Goal: Task Accomplishment & Management: Manage account settings

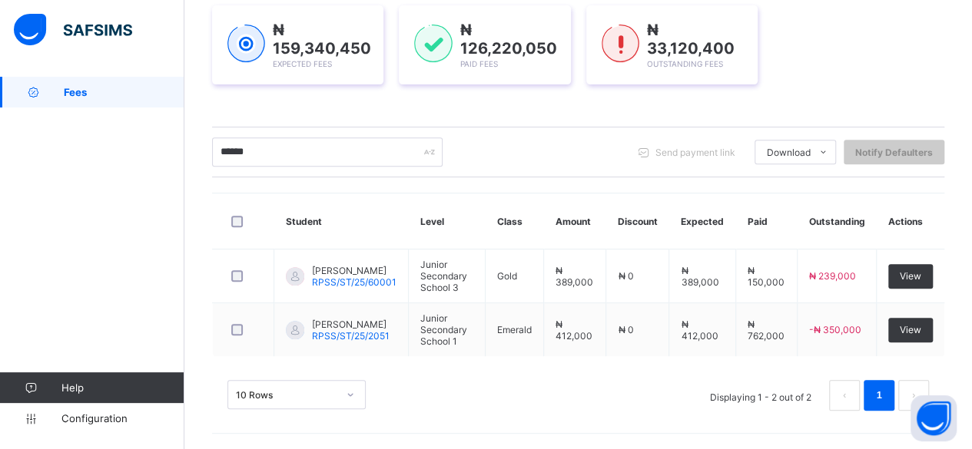
scroll to position [222, 0]
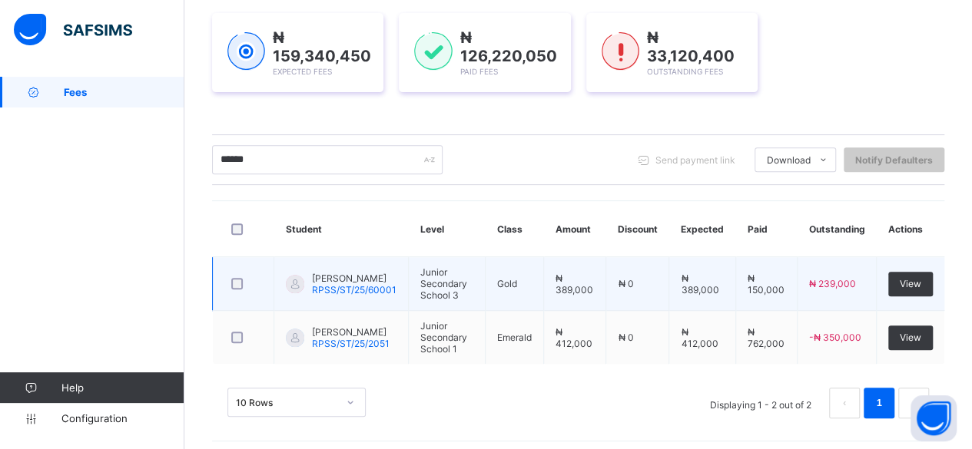
type input "******"
click at [331, 276] on span "[PERSON_NAME]" at bounding box center [354, 279] width 84 height 12
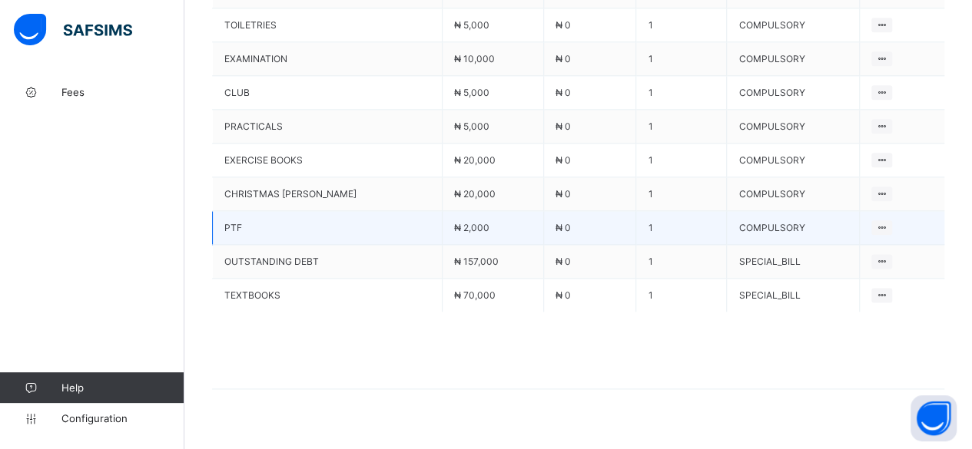
scroll to position [771, 0]
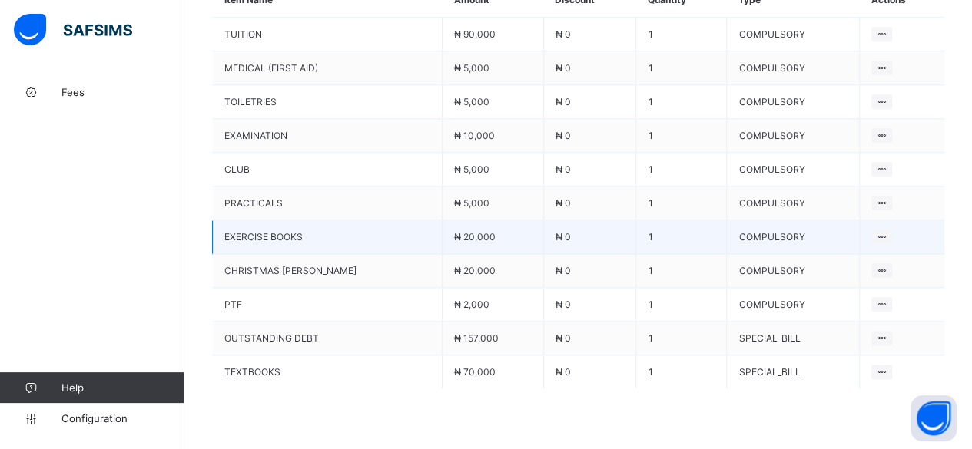
click at [547, 220] on td "₦ 0" at bounding box center [589, 237] width 93 height 34
click at [555, 231] on span "₦ 0" at bounding box center [562, 237] width 15 height 12
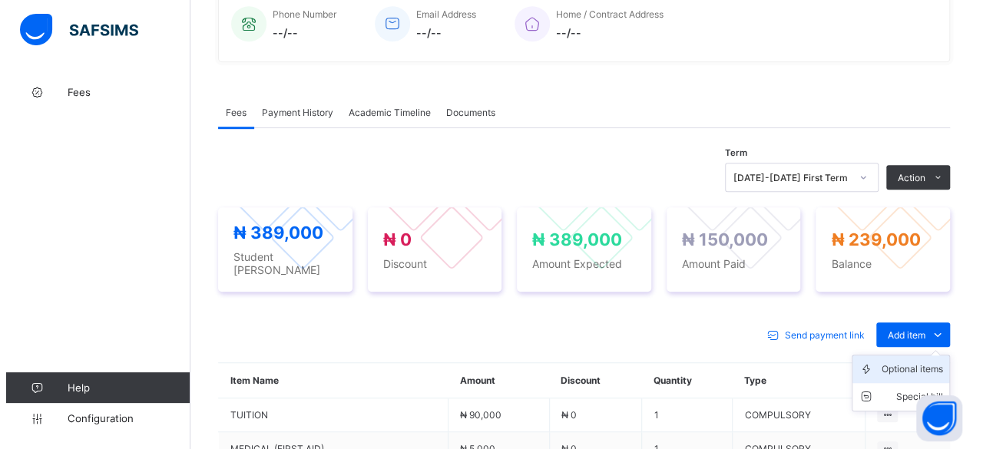
scroll to position [387, 0]
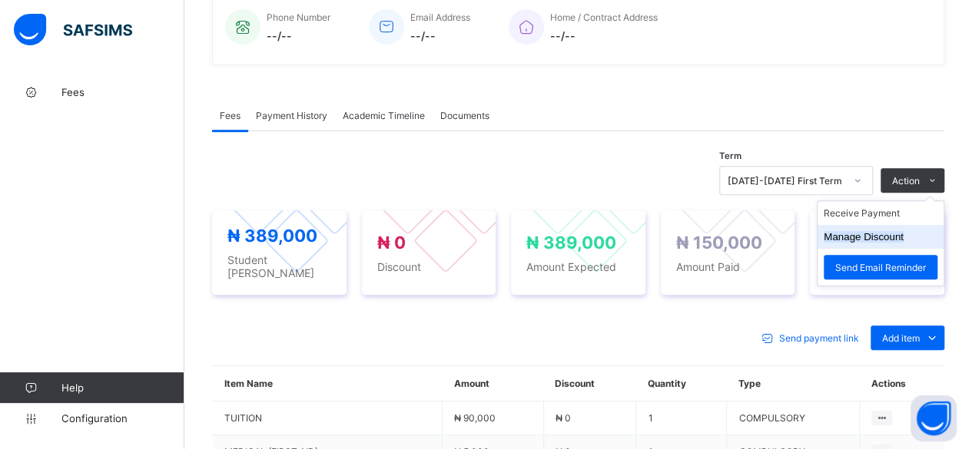
click at [880, 231] on button "Manage Discount" at bounding box center [863, 237] width 80 height 12
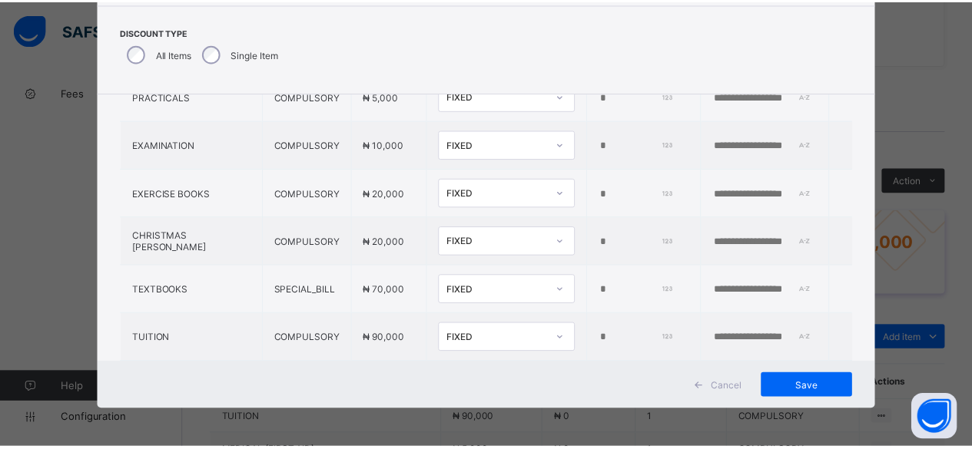
scroll to position [307, 0]
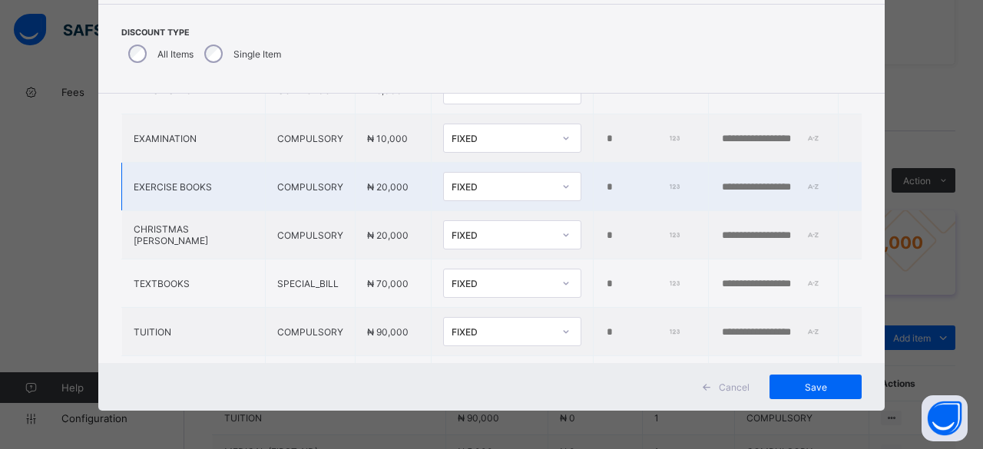
click at [605, 182] on input "*" at bounding box center [642, 187] width 75 height 12
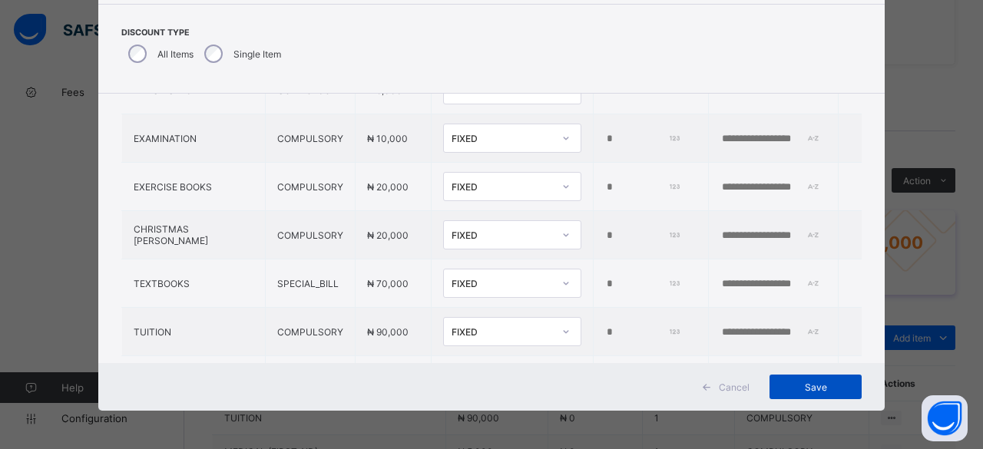
type input "*****"
click at [794, 383] on span "Save" at bounding box center [815, 388] width 69 height 12
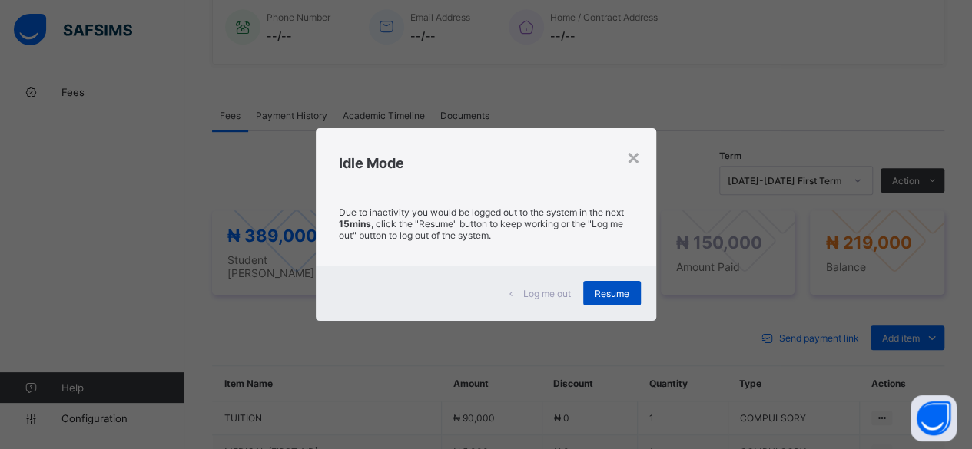
click at [605, 291] on span "Resume" at bounding box center [612, 294] width 35 height 12
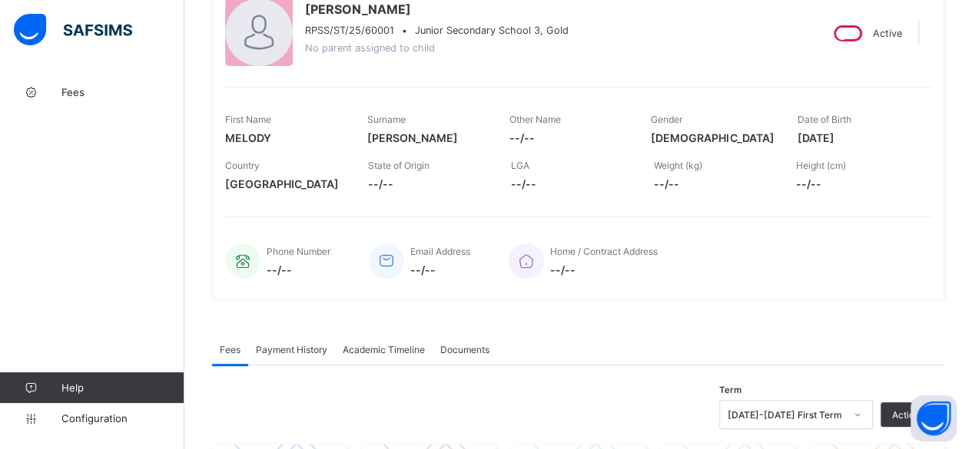
scroll to position [3, 0]
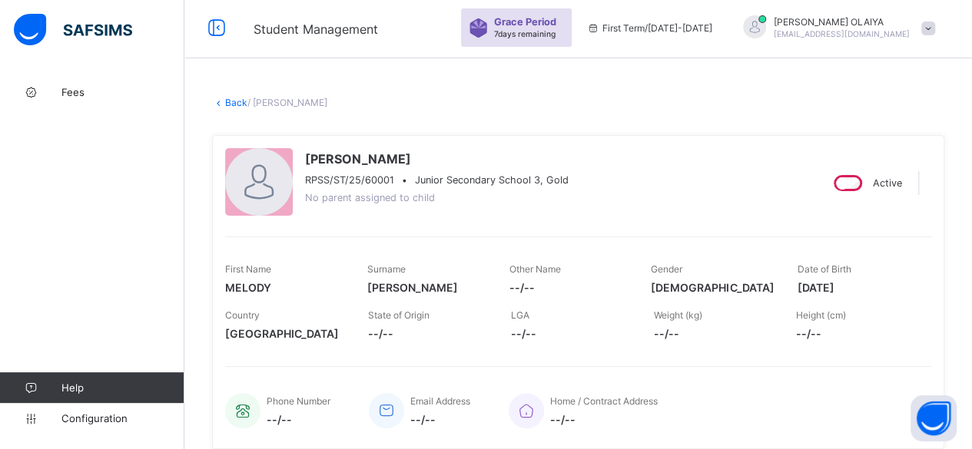
click at [238, 98] on link "Back" at bounding box center [236, 103] width 22 height 12
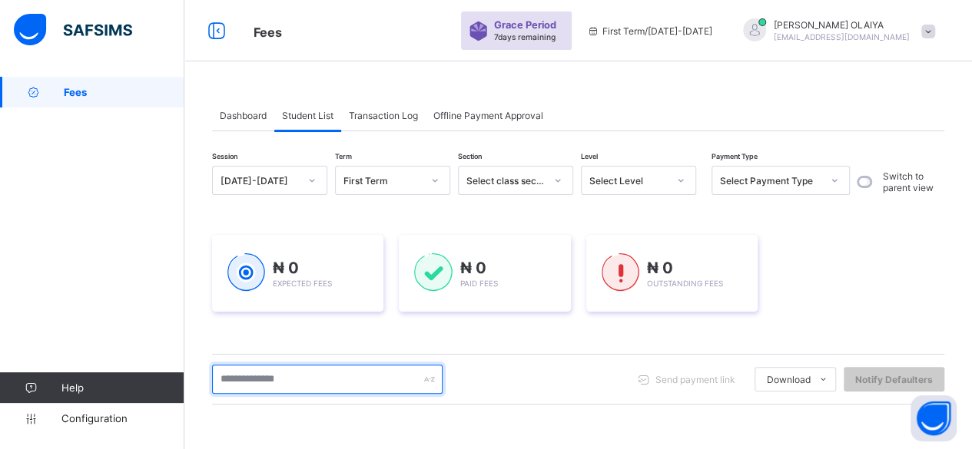
click at [267, 377] on input "text" at bounding box center [327, 379] width 230 height 29
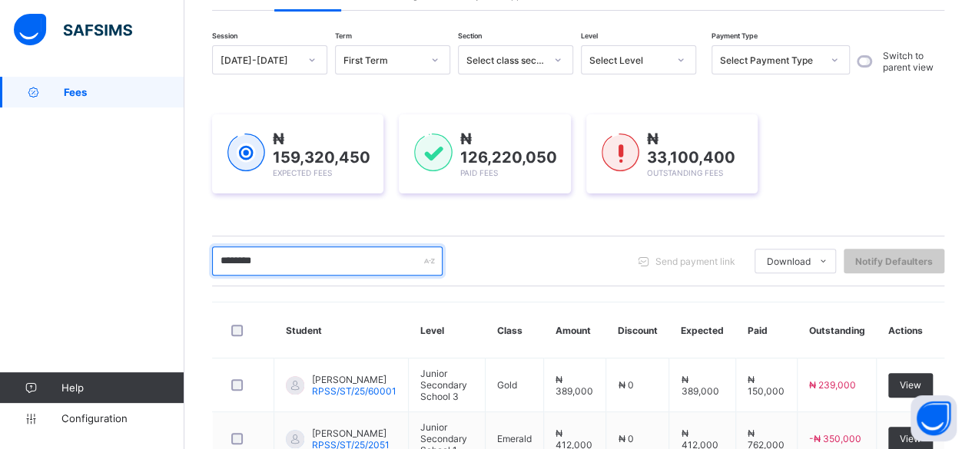
scroll to position [222, 0]
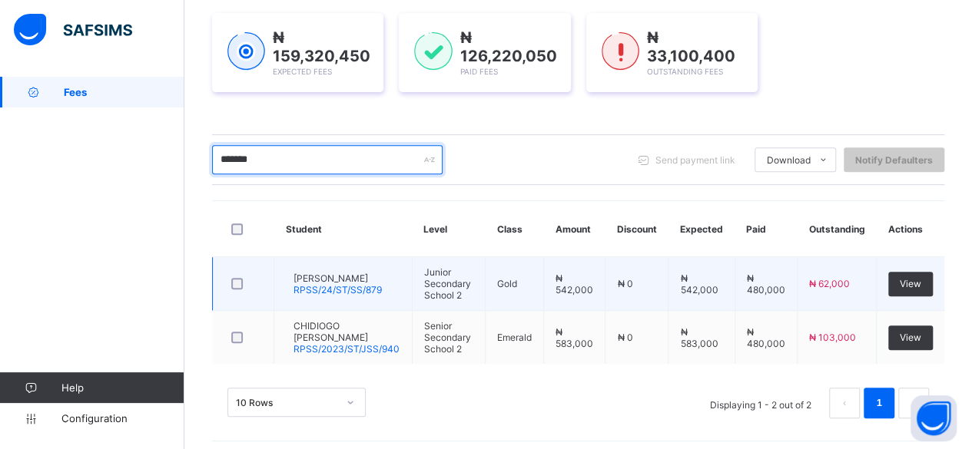
type input "*******"
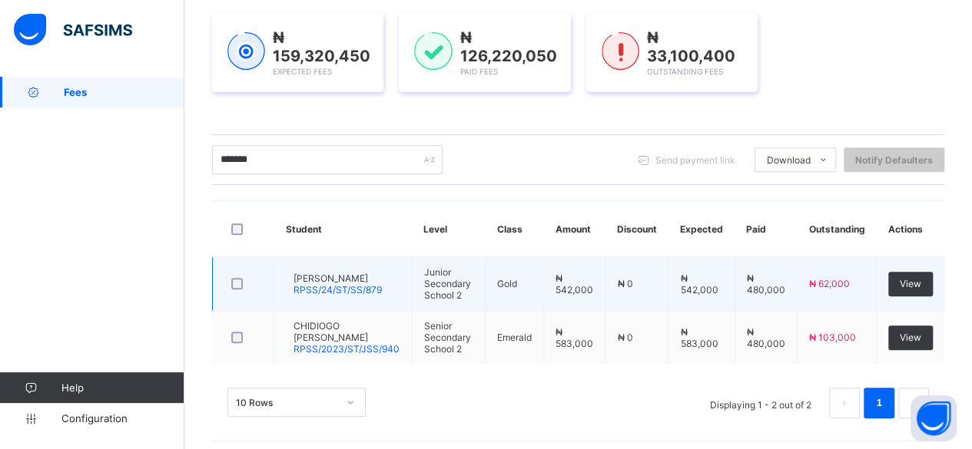
click at [340, 280] on span "[PERSON_NAME]" at bounding box center [337, 279] width 88 height 12
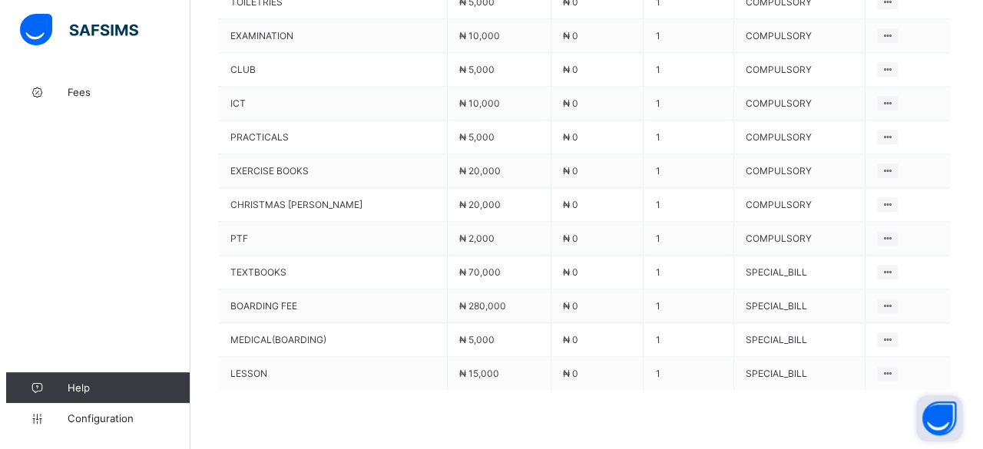
scroll to position [946, 0]
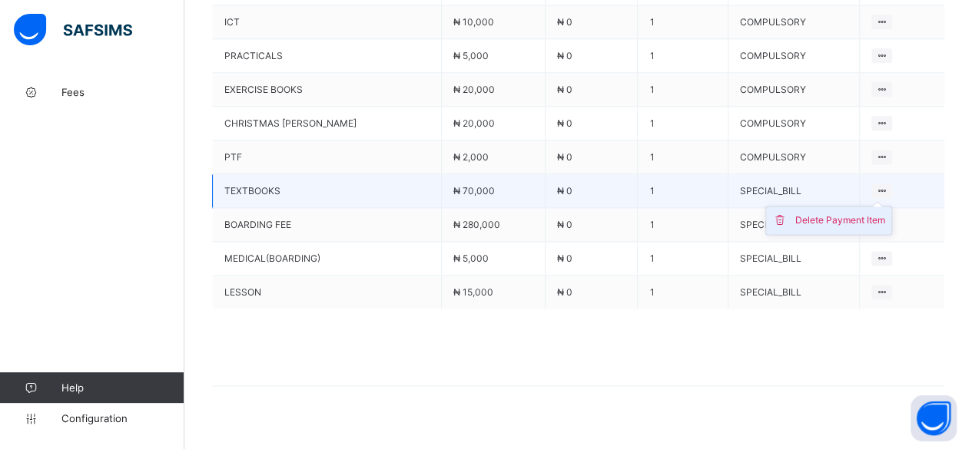
click at [835, 213] on div "Delete Payment Item" at bounding box center [840, 220] width 90 height 15
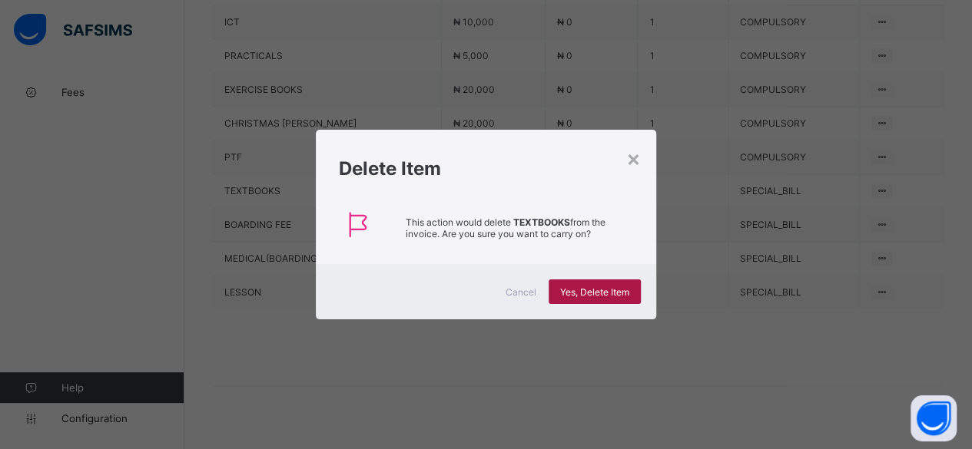
click at [589, 288] on span "Yes, Delete Item" at bounding box center [594, 293] width 69 height 12
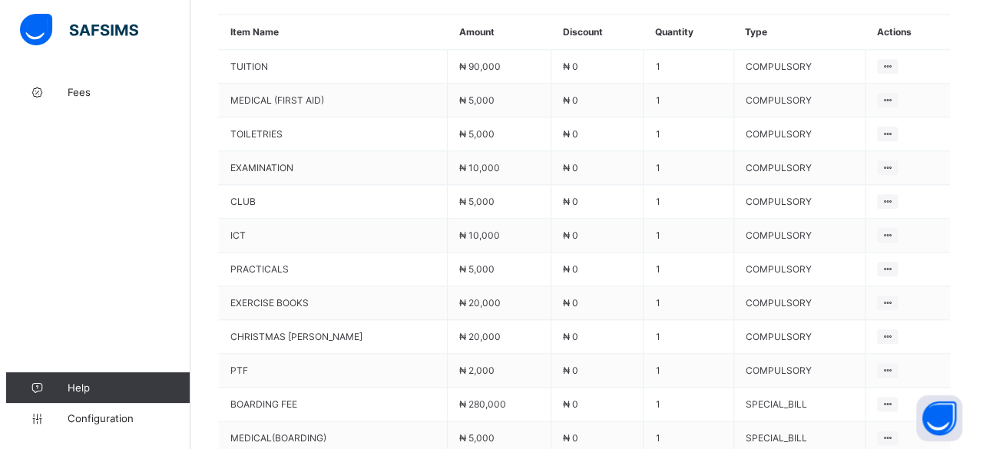
scroll to position [606, 0]
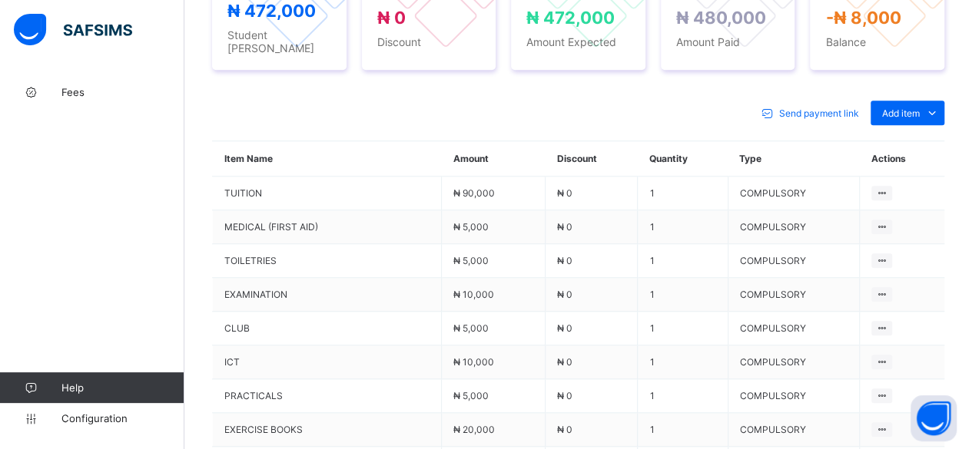
click at [0, 0] on div "Special bill" at bounding box center [0, 0] width 0 height 0
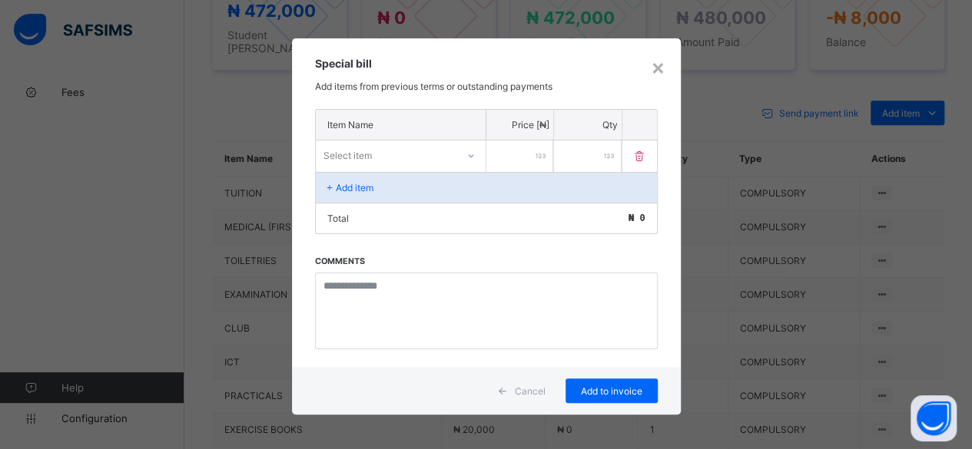
click at [381, 156] on div "Select item" at bounding box center [386, 155] width 141 height 22
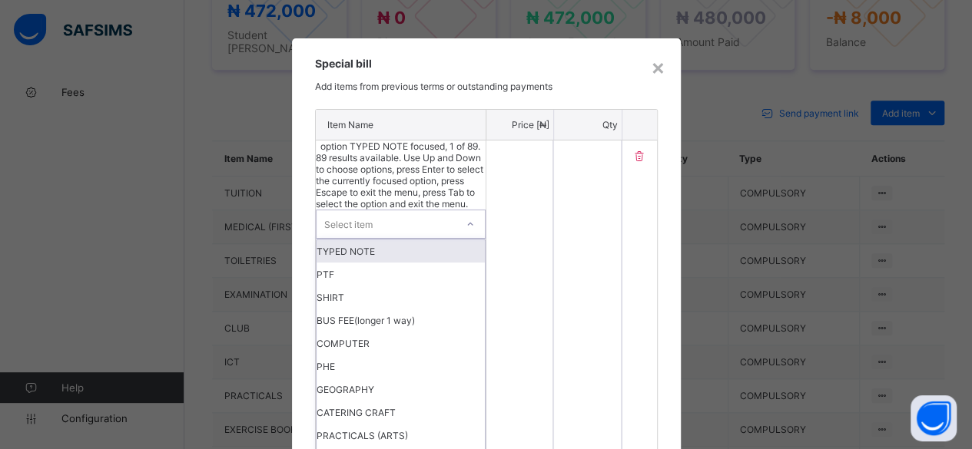
drag, startPoint x: 357, startPoint y: 147, endPoint x: 369, endPoint y: 150, distance: 11.9
click at [358, 210] on div "Select item" at bounding box center [348, 224] width 48 height 29
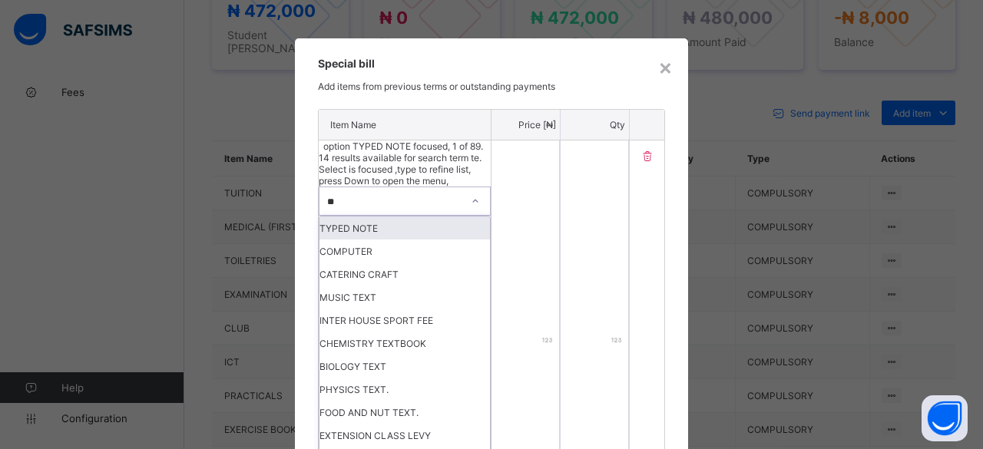
type input "***"
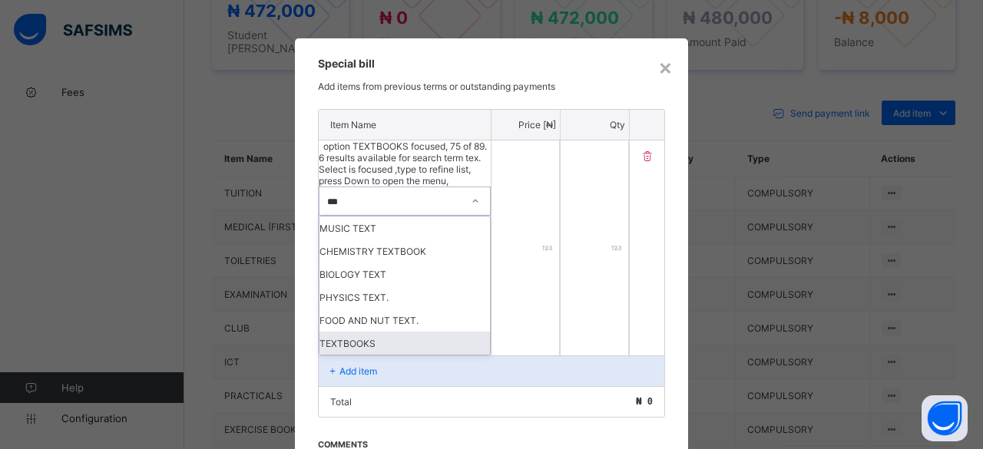
click at [343, 332] on div "TEXTBOOKS" at bounding box center [405, 343] width 171 height 23
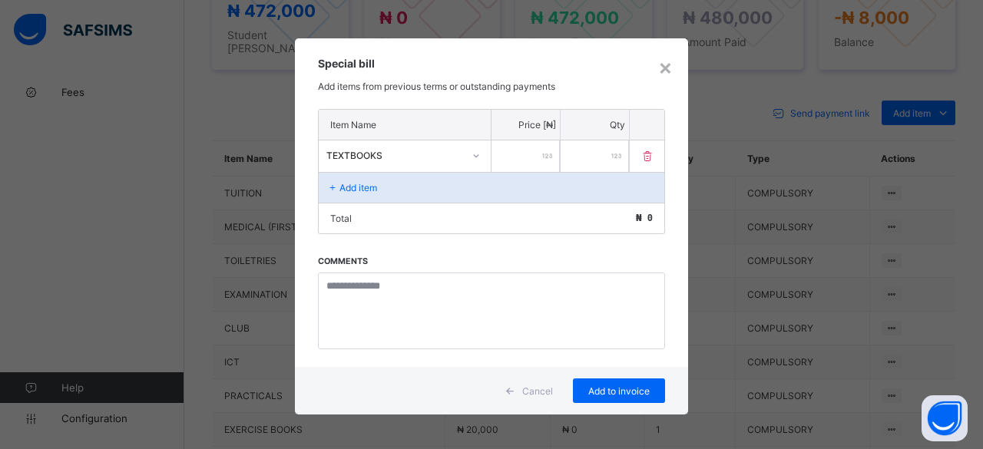
click at [538, 153] on input "number" at bounding box center [526, 156] width 68 height 31
type input "*****"
click at [597, 380] on div "Add to invoice" at bounding box center [619, 391] width 92 height 25
click at [589, 382] on div "Add to invoice" at bounding box center [619, 391] width 92 height 25
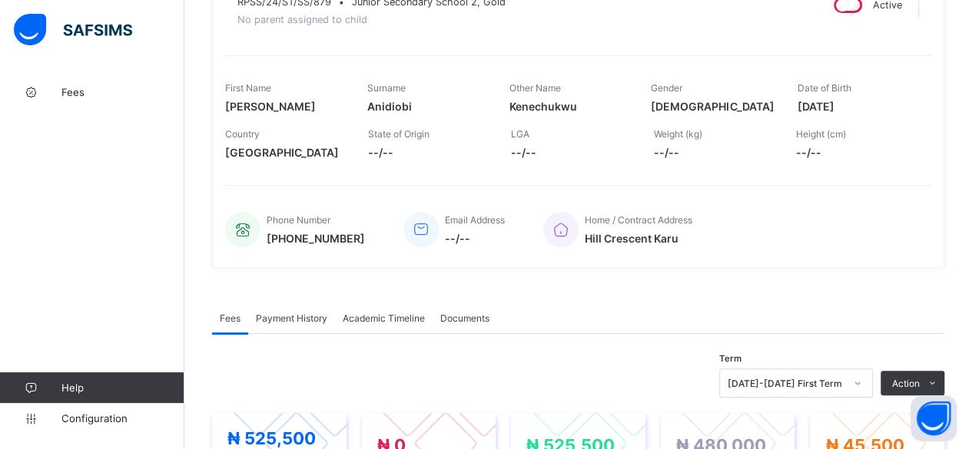
scroll to position [68, 0]
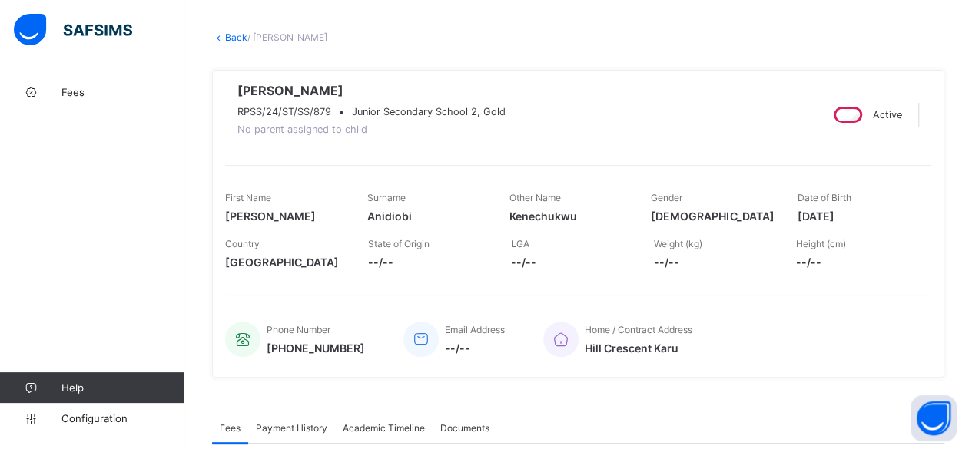
click at [234, 35] on link "Back" at bounding box center [236, 37] width 22 height 12
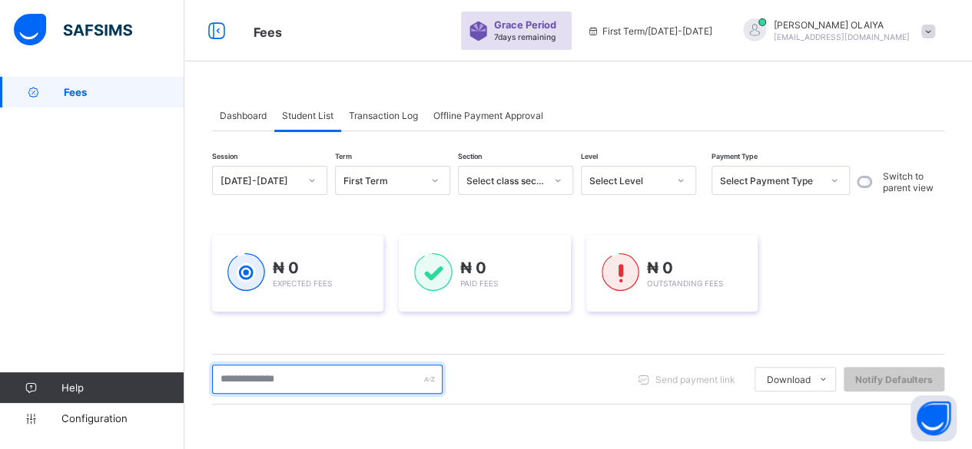
drag, startPoint x: 265, startPoint y: 373, endPoint x: 273, endPoint y: 378, distance: 9.4
click at [270, 376] on input "text" at bounding box center [327, 379] width 230 height 29
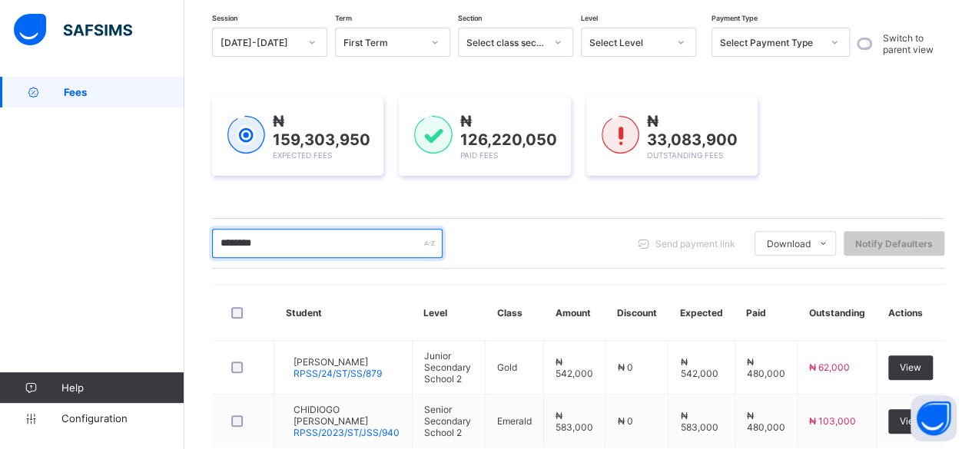
scroll to position [222, 0]
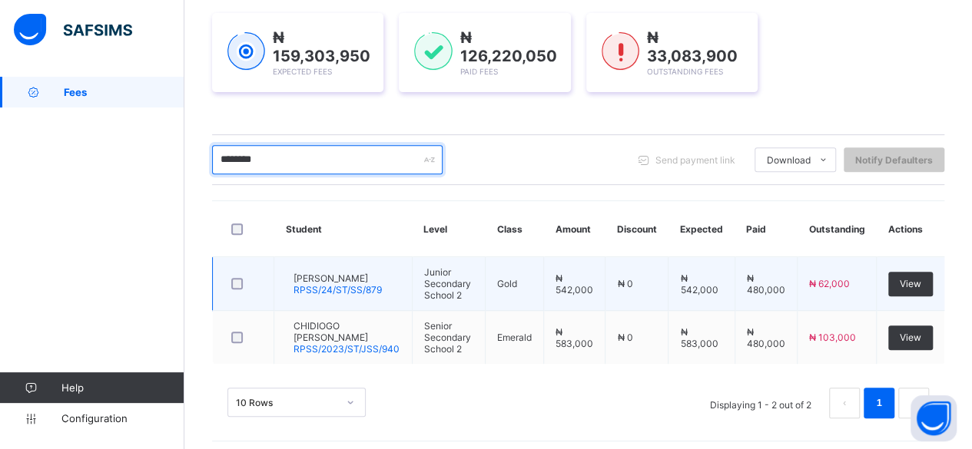
type input "********"
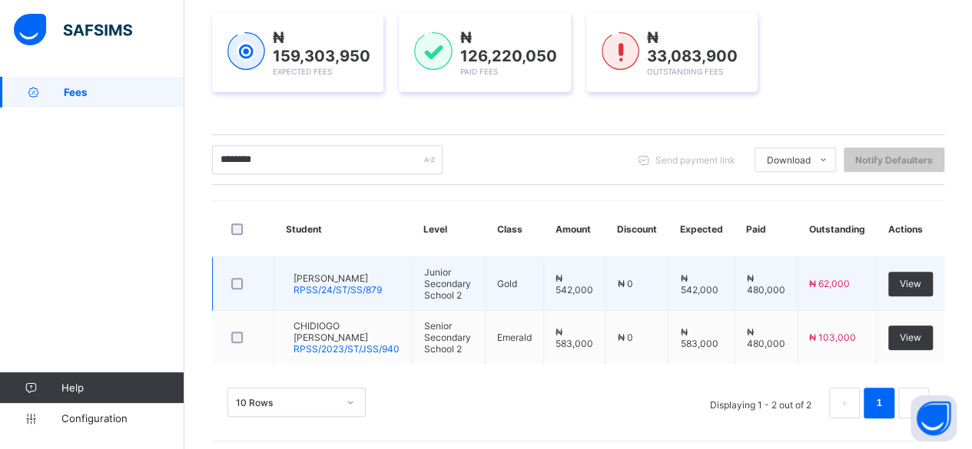
click at [326, 273] on span "[PERSON_NAME]" at bounding box center [337, 279] width 88 height 12
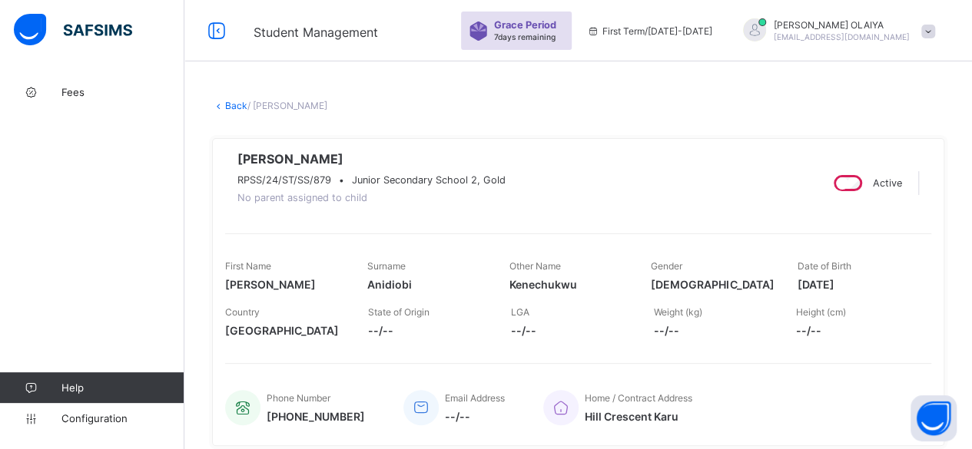
click at [230, 104] on link "Back" at bounding box center [236, 106] width 22 height 12
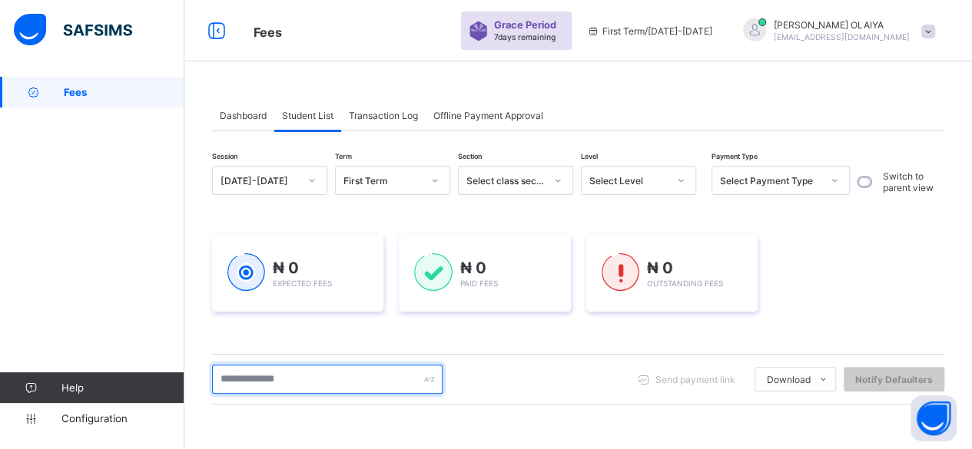
click at [227, 374] on input "text" at bounding box center [327, 379] width 230 height 29
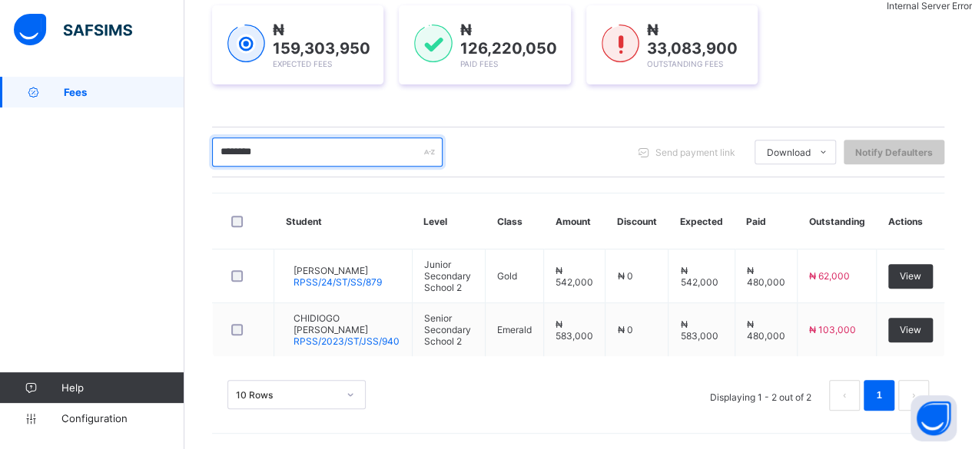
scroll to position [222, 0]
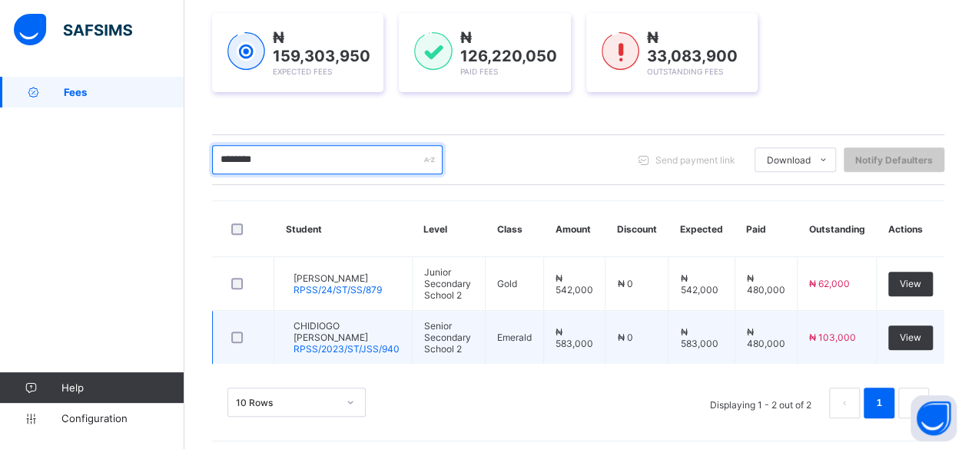
type input "********"
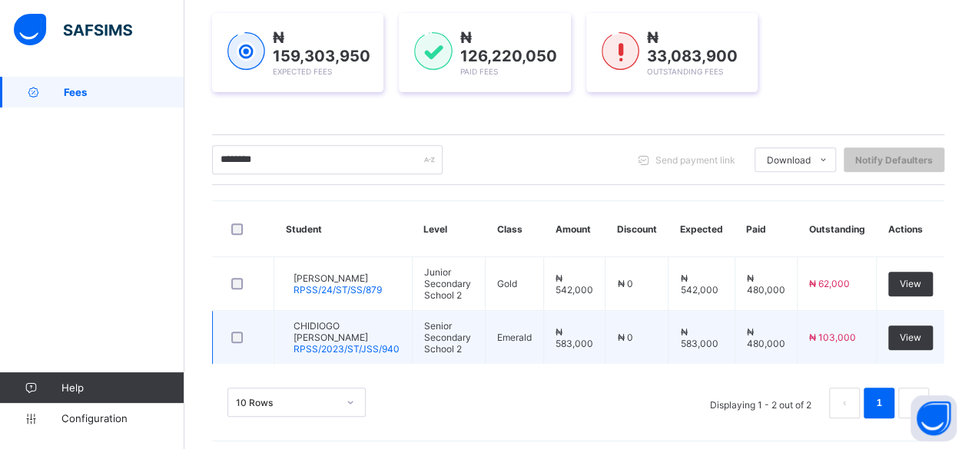
click at [332, 324] on span "CHIDIOGO [PERSON_NAME]" at bounding box center [346, 331] width 107 height 23
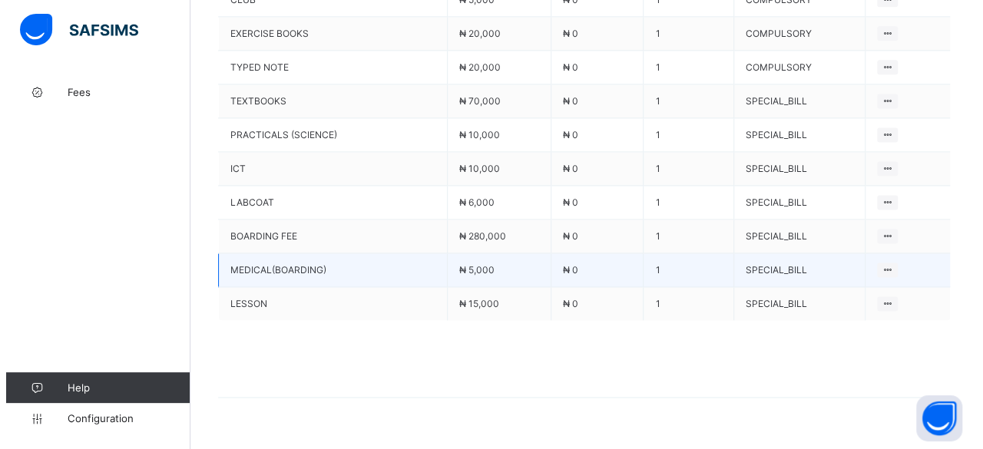
scroll to position [1012, 0]
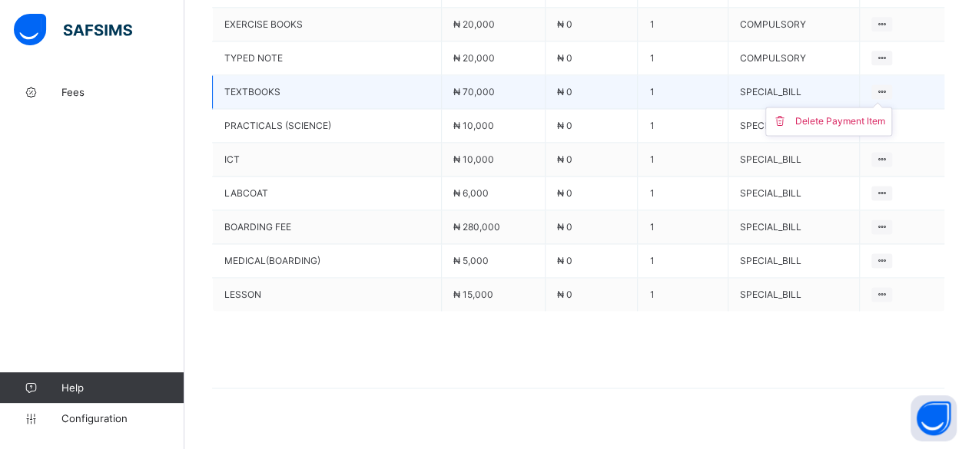
click at [883, 86] on icon at bounding box center [881, 92] width 13 height 12
click at [851, 114] on div "Delete Payment Item" at bounding box center [840, 121] width 90 height 15
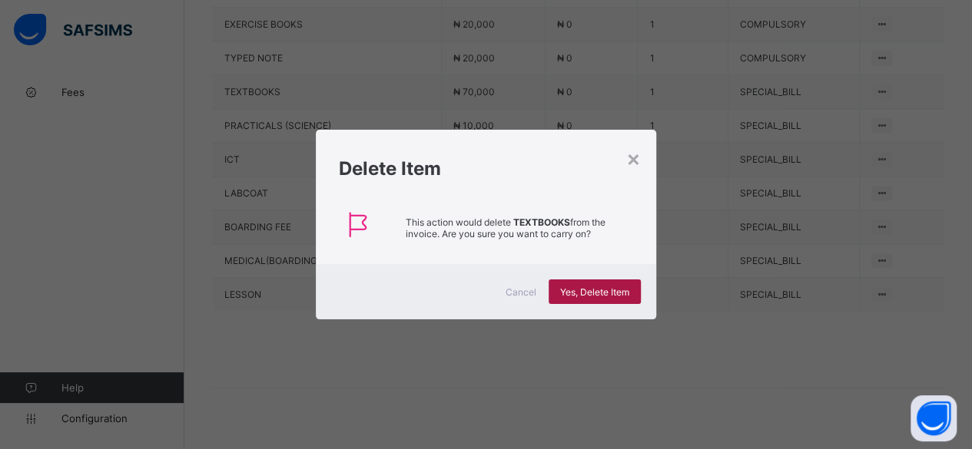
click at [596, 285] on div "Yes, Delete Item" at bounding box center [594, 292] width 92 height 25
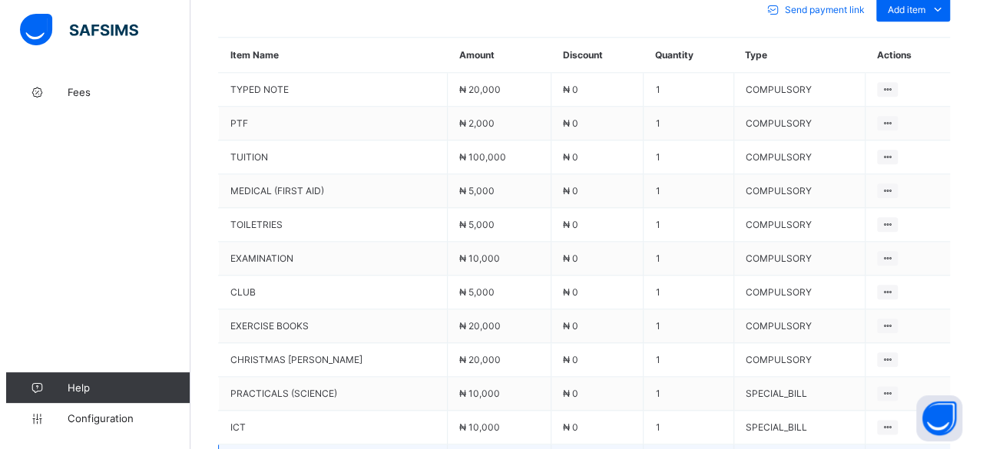
scroll to position [979, 0]
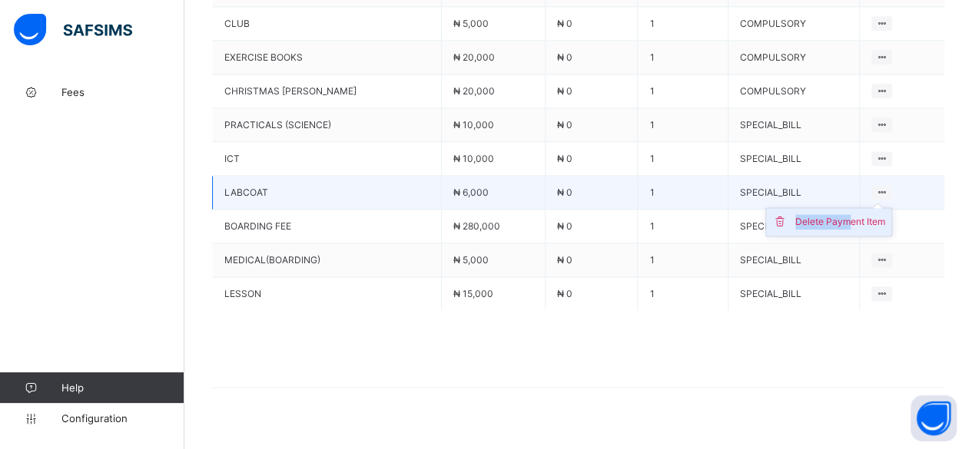
drag, startPoint x: 886, startPoint y: 170, endPoint x: 854, endPoint y: 200, distance: 44.0
click at [871, 200] on div "Delete Payment Item" at bounding box center [881, 192] width 21 height 15
click at [853, 214] on div "Delete Payment Item" at bounding box center [840, 221] width 90 height 15
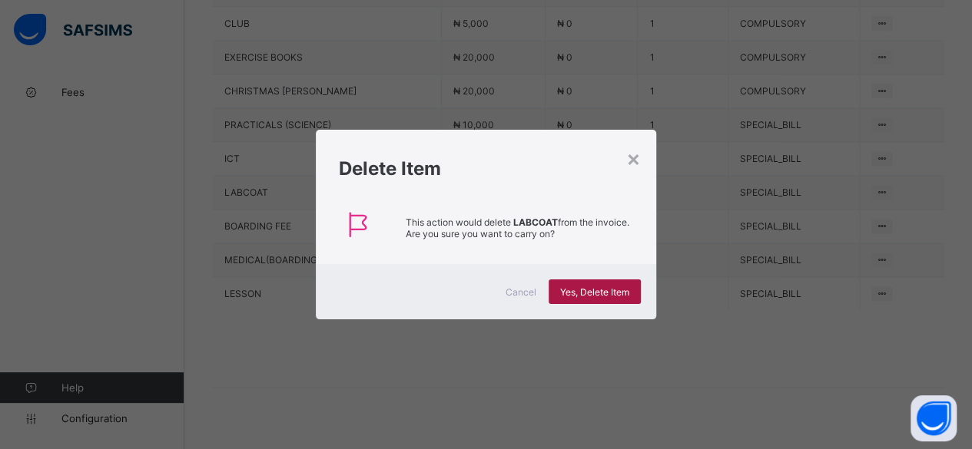
click at [605, 289] on span "Yes, Delete Item" at bounding box center [594, 293] width 69 height 12
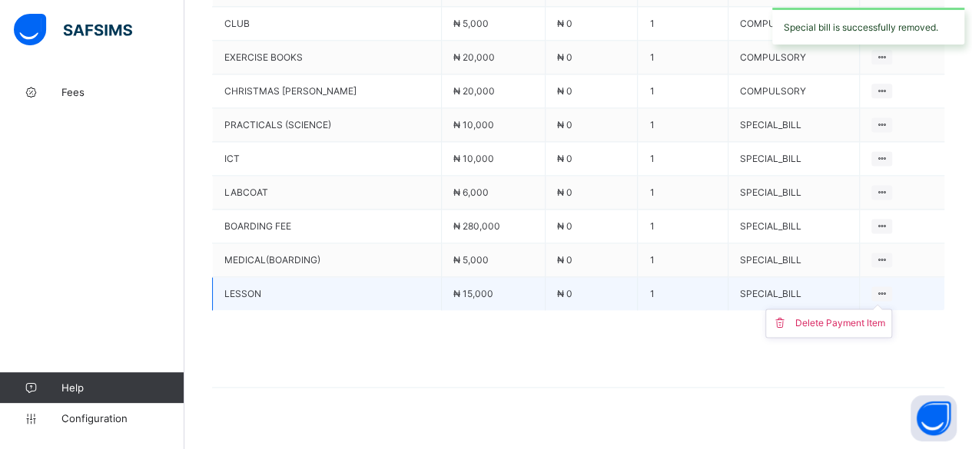
click at [880, 288] on icon at bounding box center [881, 294] width 13 height 12
click at [842, 316] on div "Delete Payment Item" at bounding box center [840, 323] width 90 height 15
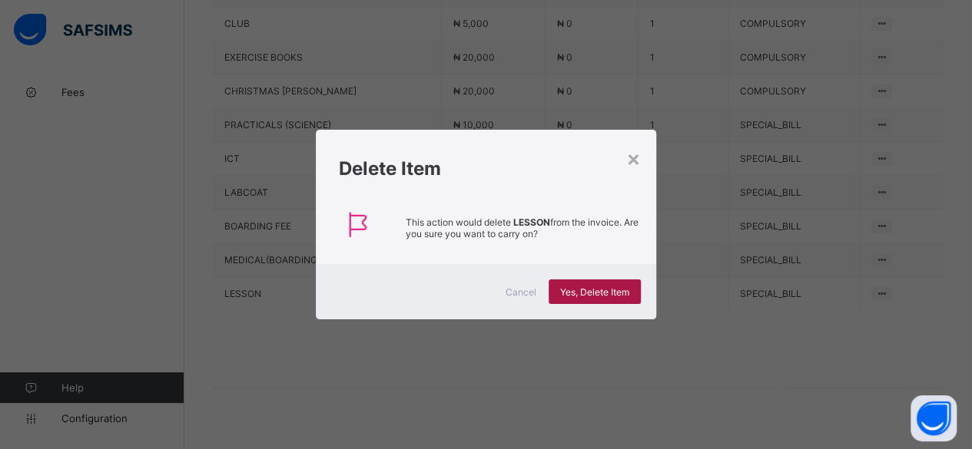
click at [607, 291] on span "Yes, Delete Item" at bounding box center [594, 293] width 69 height 12
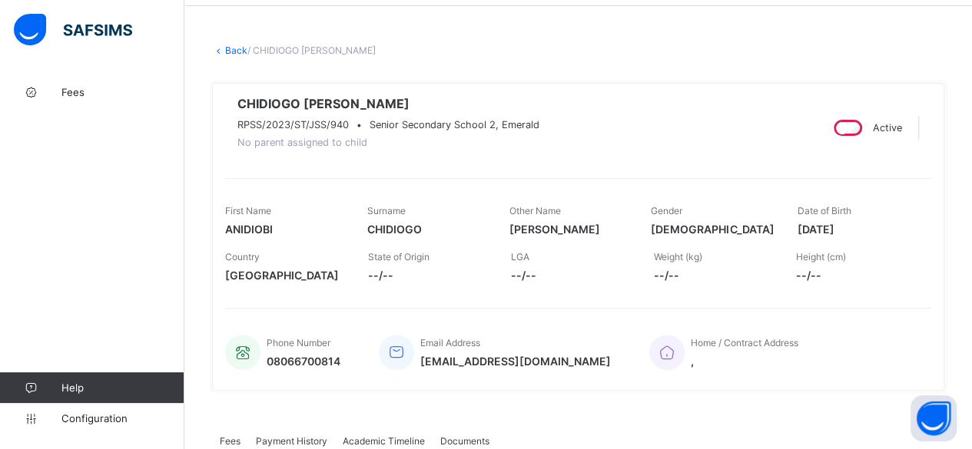
scroll to position [0, 0]
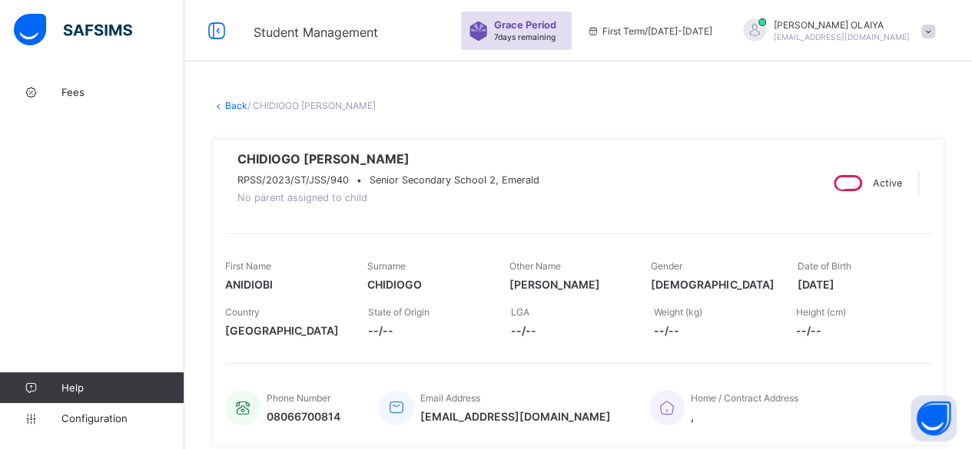
click at [232, 101] on link "Back" at bounding box center [236, 106] width 22 height 12
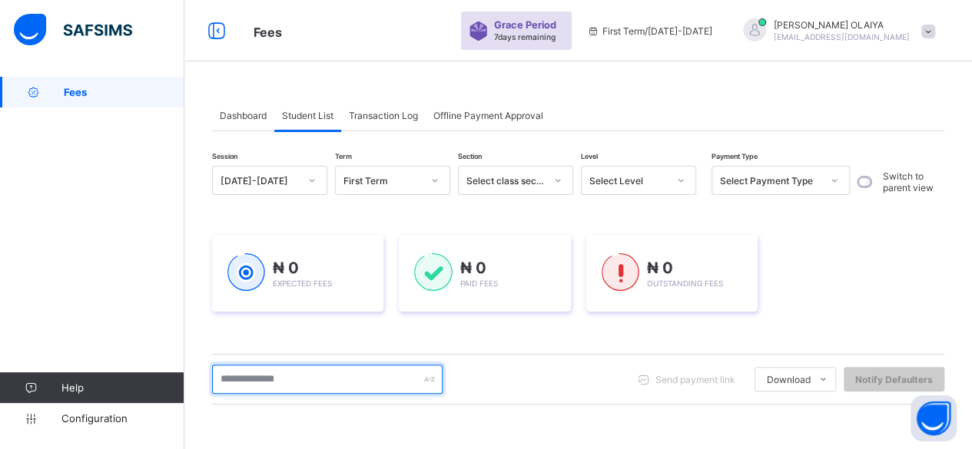
click at [254, 371] on input "text" at bounding box center [327, 379] width 230 height 29
type input "********"
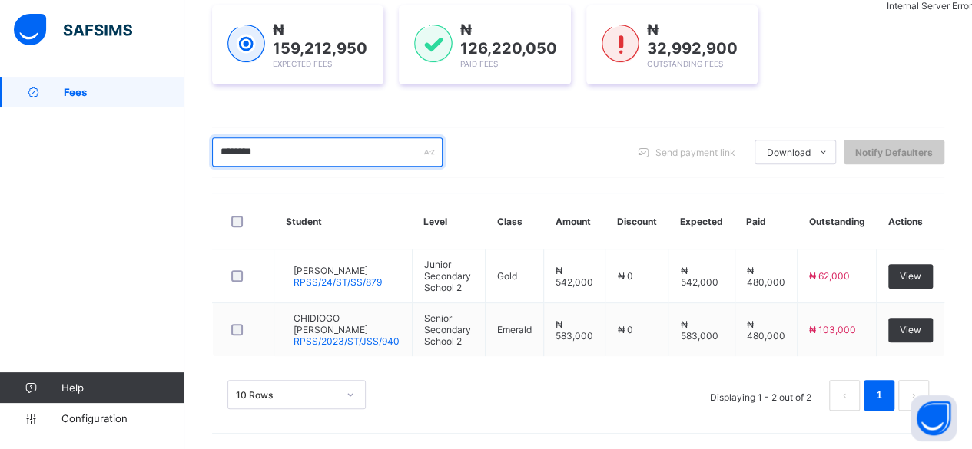
scroll to position [222, 0]
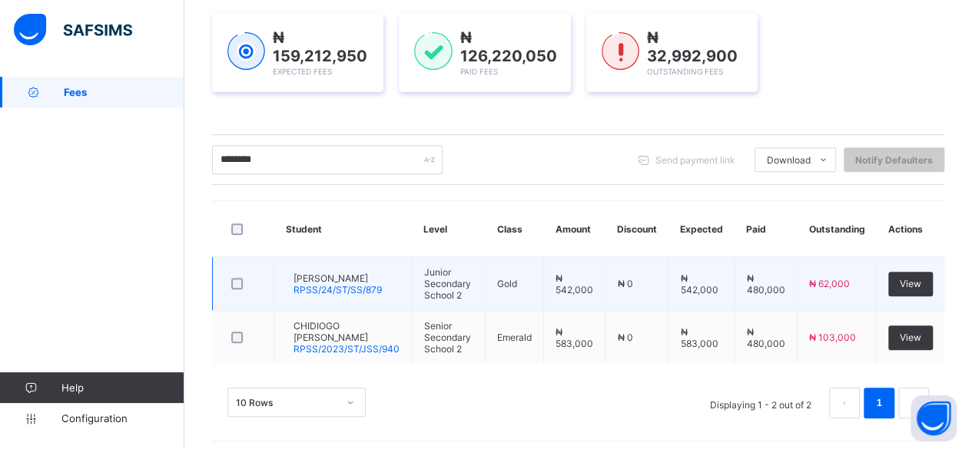
click at [329, 277] on span "[PERSON_NAME]" at bounding box center [337, 279] width 88 height 12
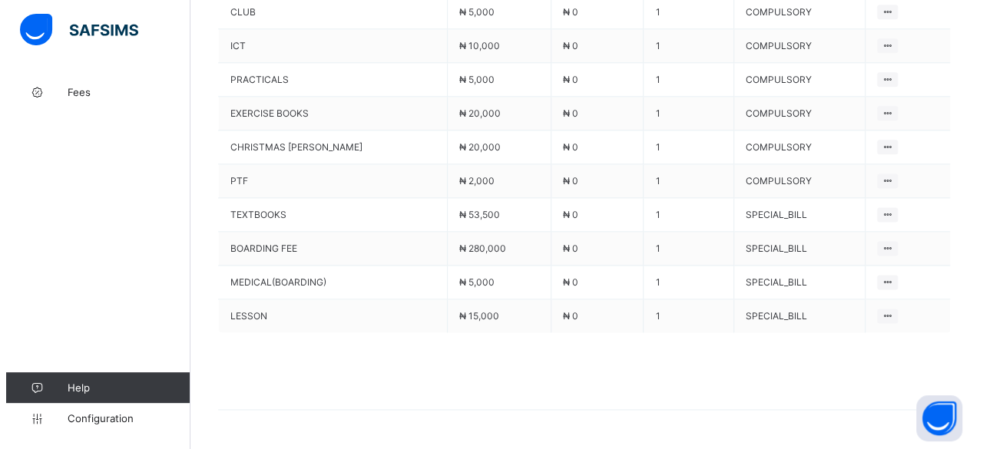
scroll to position [946, 0]
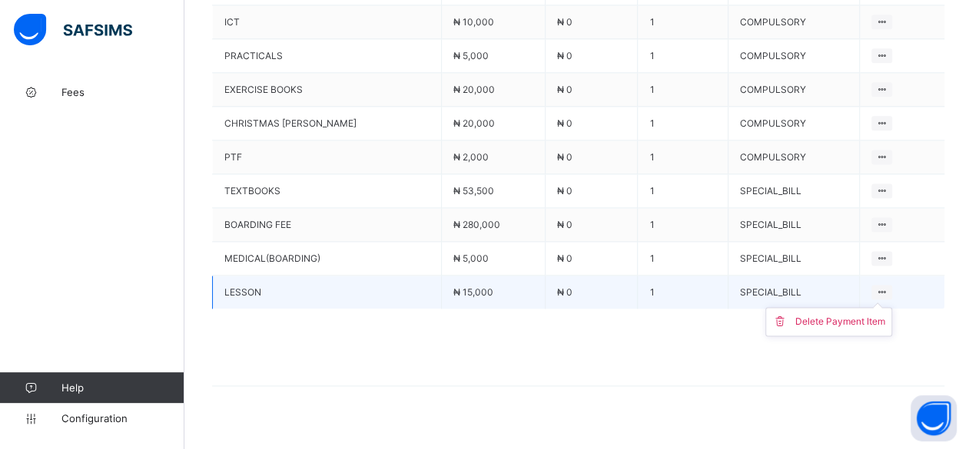
click at [881, 287] on icon at bounding box center [881, 293] width 13 height 12
click at [842, 314] on div "Delete Payment Item" at bounding box center [840, 321] width 90 height 15
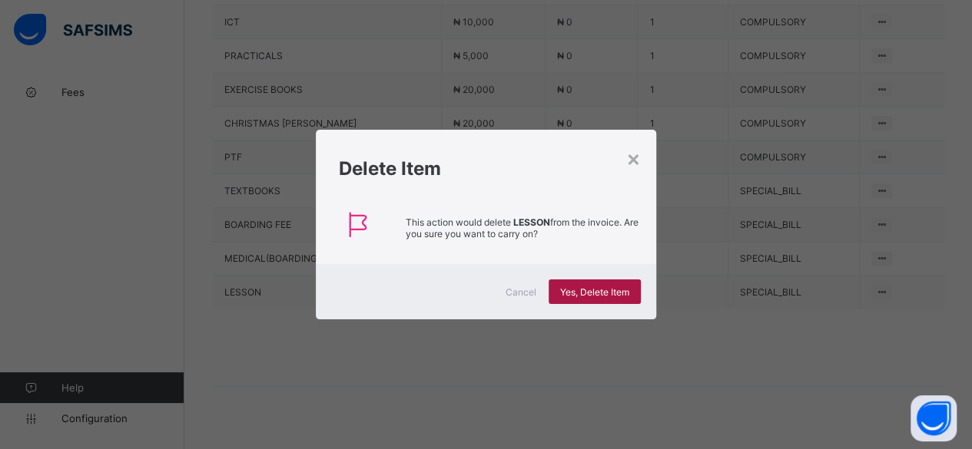
click at [608, 288] on span "Yes, Delete Item" at bounding box center [594, 293] width 69 height 12
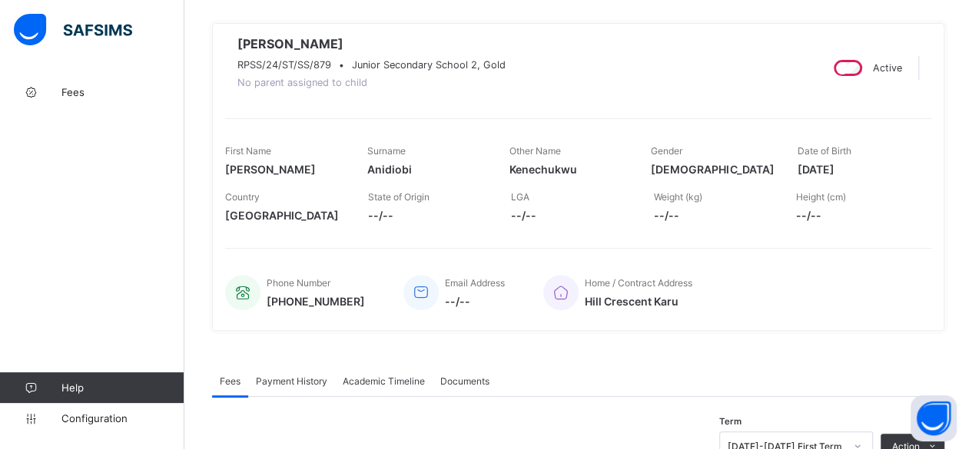
scroll to position [0, 0]
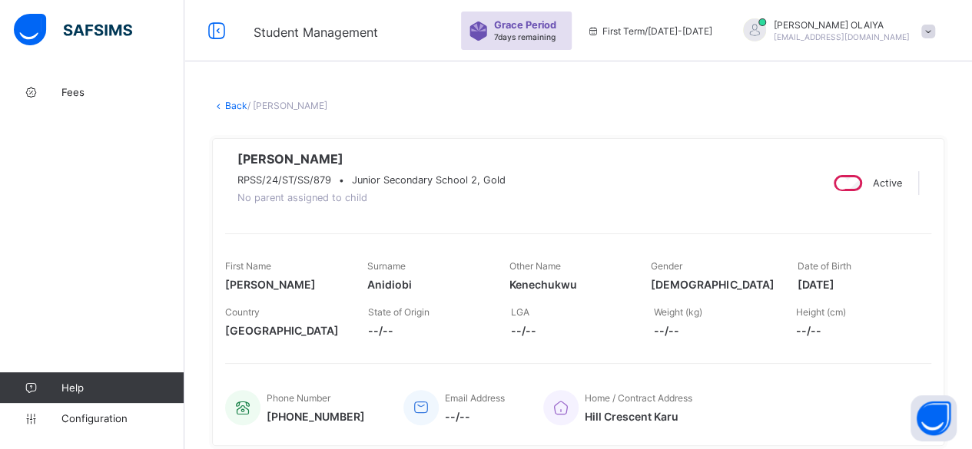
click at [237, 107] on link "Back" at bounding box center [236, 106] width 22 height 12
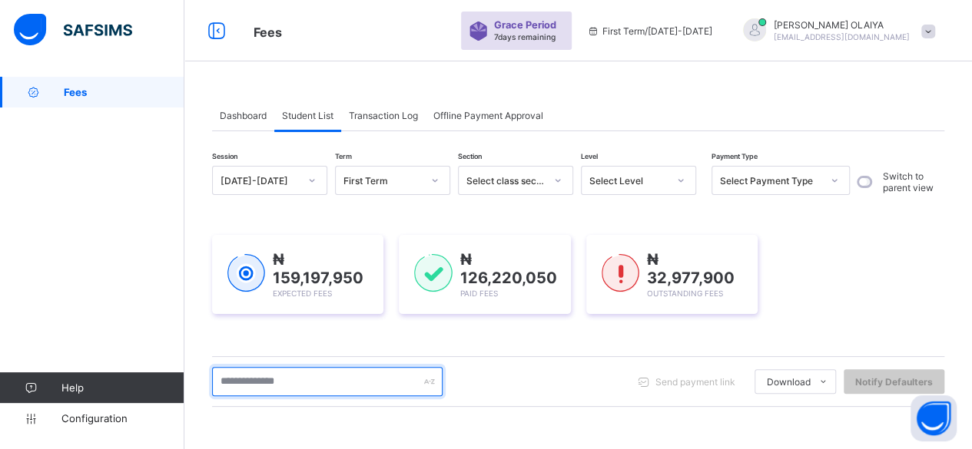
click at [257, 380] on input "text" at bounding box center [327, 381] width 230 height 29
type input "******"
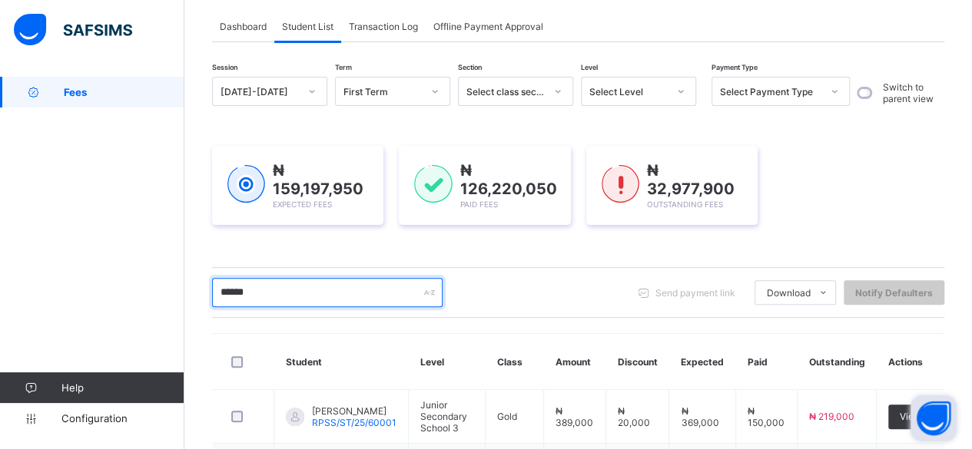
scroll to position [222, 0]
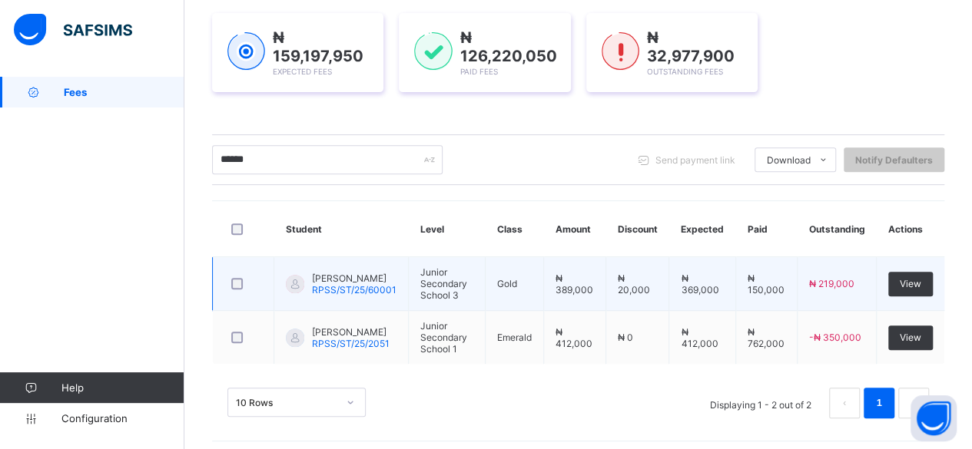
click at [349, 276] on span "[PERSON_NAME]" at bounding box center [354, 279] width 84 height 12
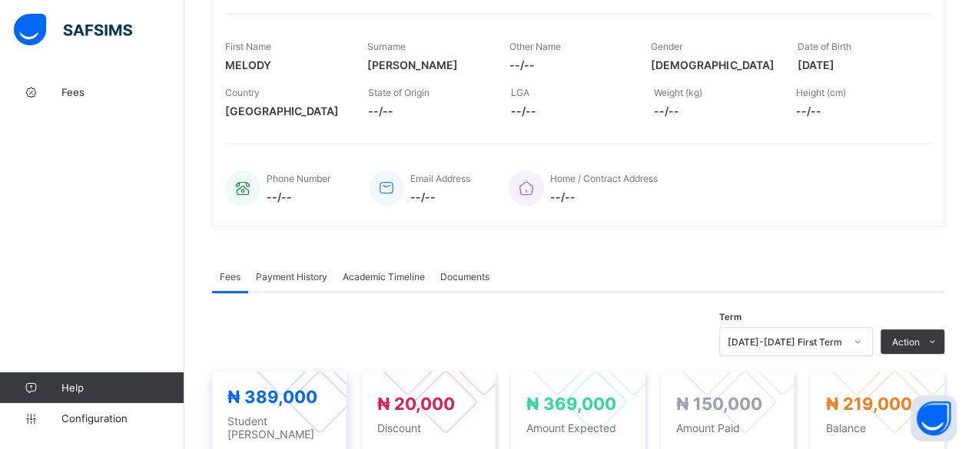
scroll to position [77, 0]
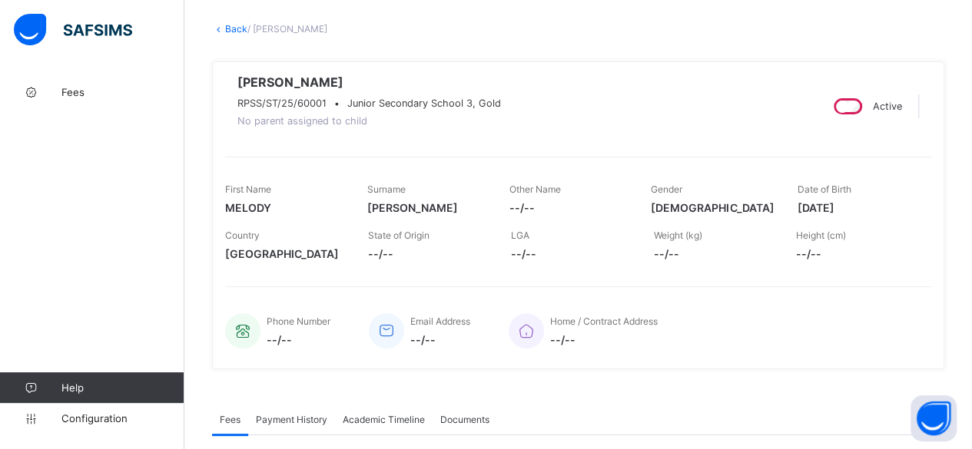
click at [236, 31] on link "Back" at bounding box center [236, 29] width 22 height 12
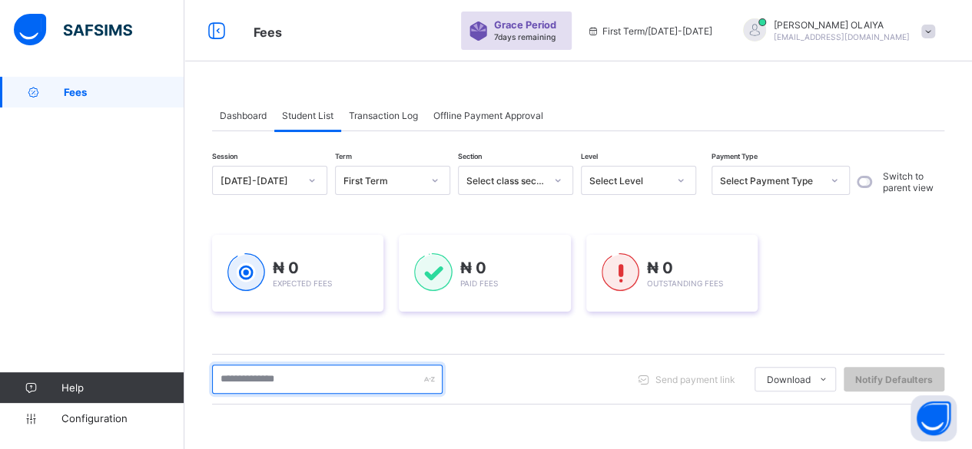
click at [254, 374] on input "text" at bounding box center [327, 379] width 230 height 29
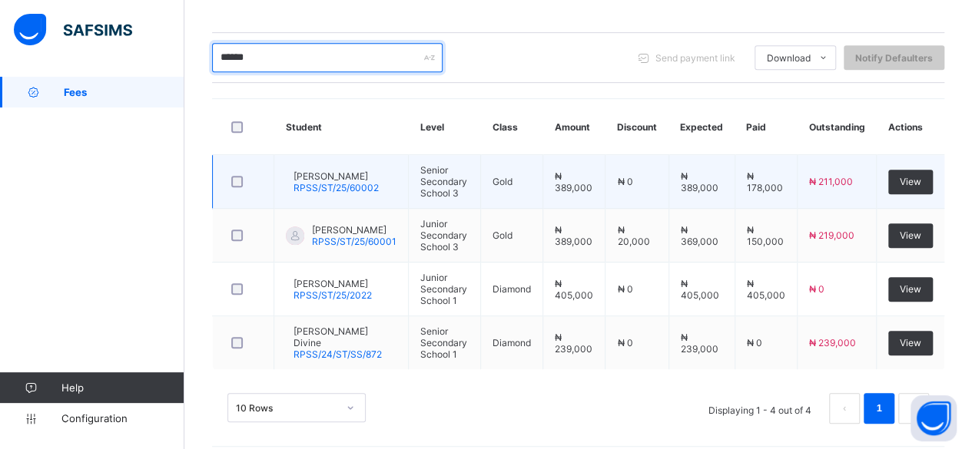
scroll to position [324, 0]
type input "******"
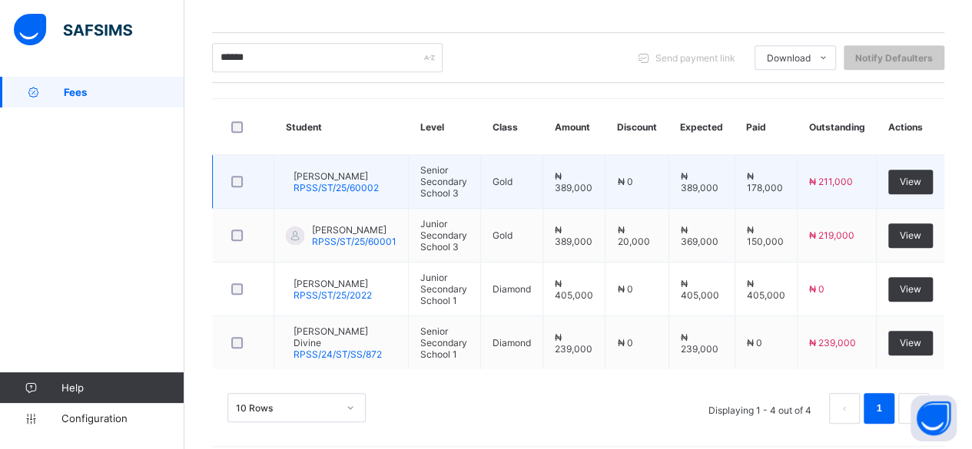
click at [330, 177] on span "[PERSON_NAME]" at bounding box center [335, 177] width 85 height 12
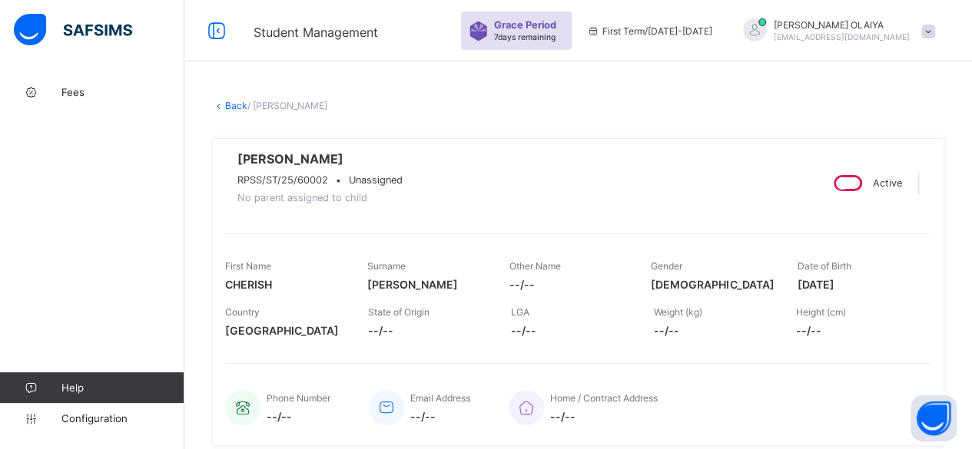
click at [230, 101] on link "Back" at bounding box center [236, 106] width 22 height 12
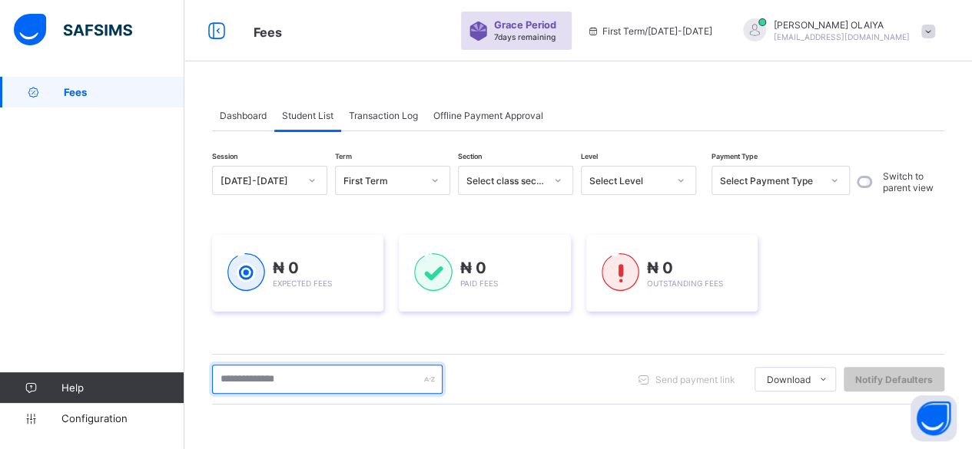
click at [272, 382] on input "text" at bounding box center [327, 379] width 230 height 29
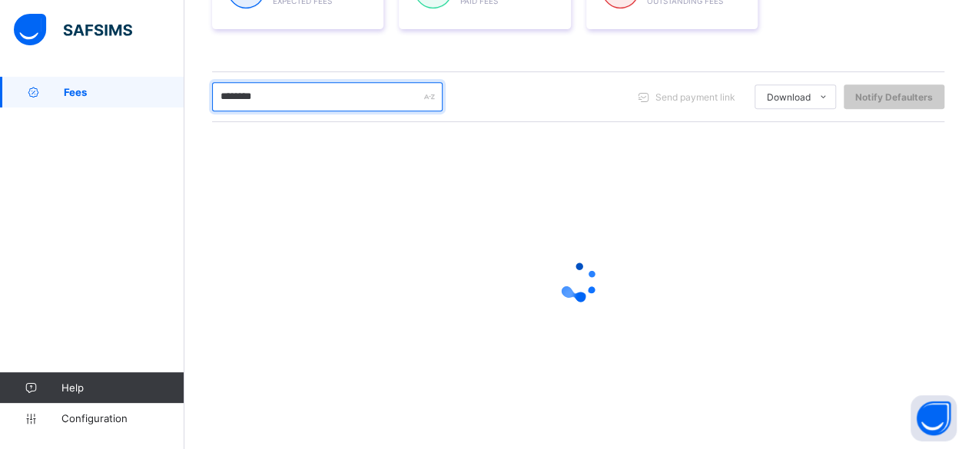
scroll to position [284, 0]
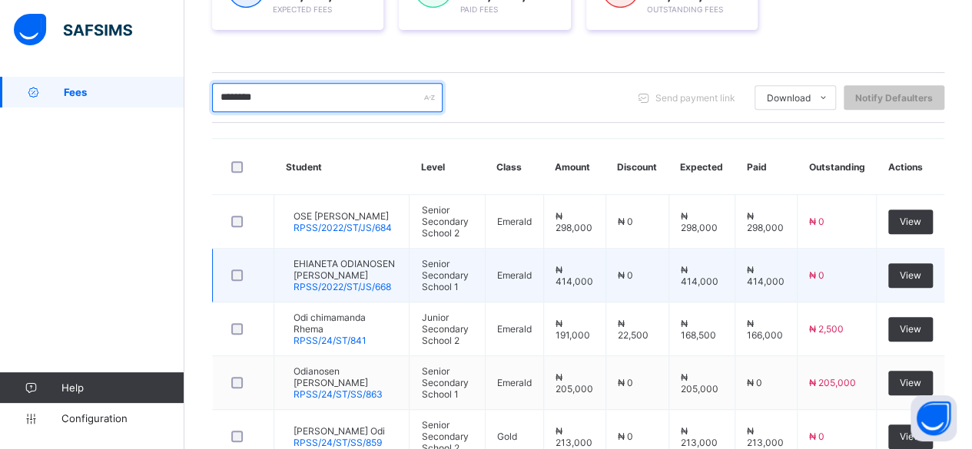
type input "********"
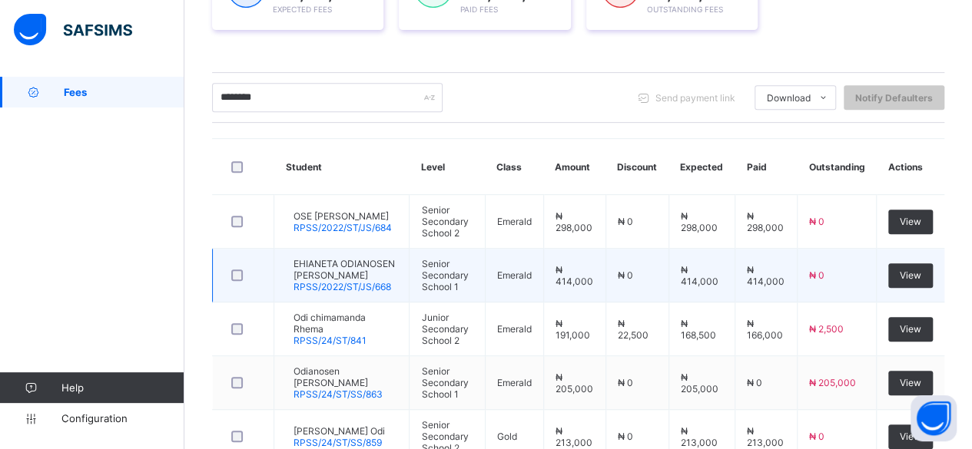
click at [333, 266] on span "EHIANETA ODIANOSEN [PERSON_NAME]" at bounding box center [345, 269] width 104 height 23
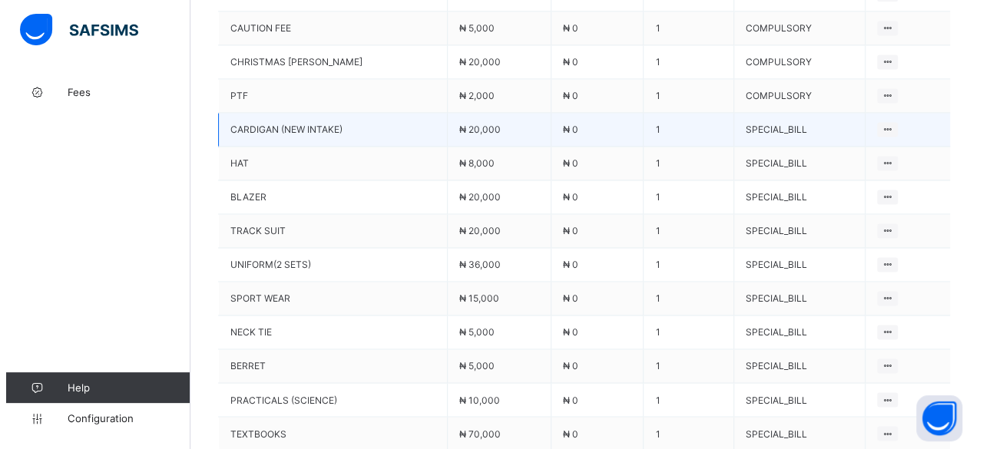
scroll to position [1152, 0]
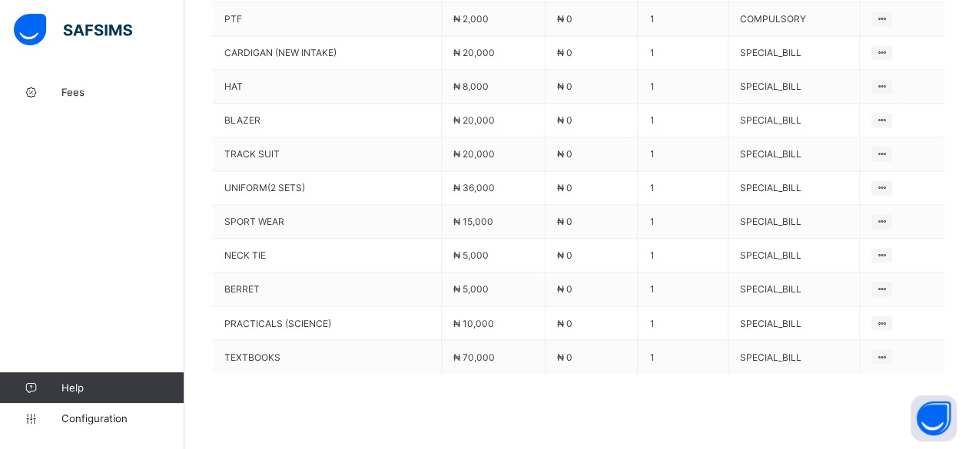
click at [0, 0] on div "Delete Payment Item" at bounding box center [0, 0] width 0 height 0
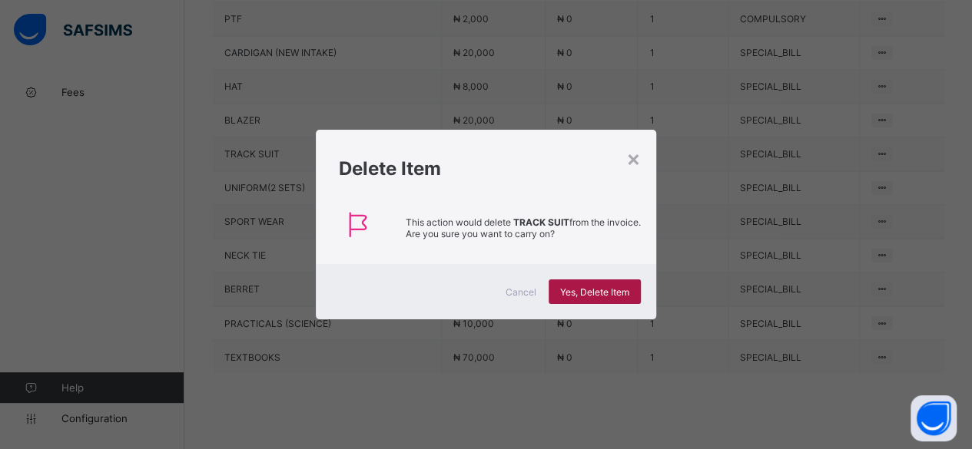
click at [589, 291] on span "Yes, Delete Item" at bounding box center [594, 293] width 69 height 12
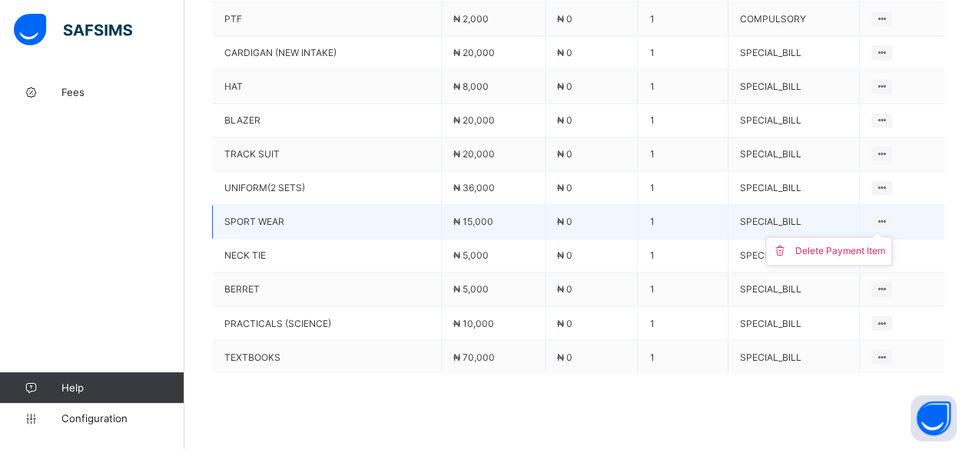
click at [888, 216] on icon at bounding box center [881, 222] width 13 height 12
click at [863, 243] on div "Delete Payment Item" at bounding box center [840, 250] width 90 height 15
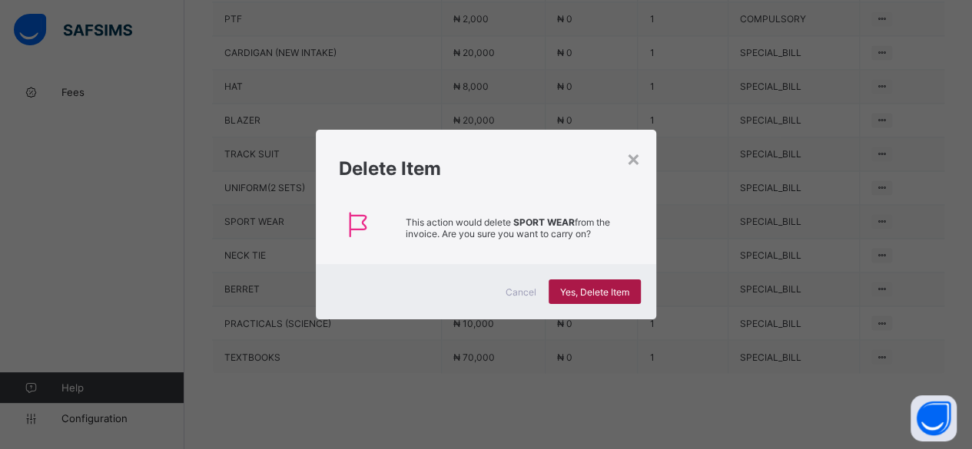
click at [604, 290] on span "Yes, Delete Item" at bounding box center [594, 293] width 69 height 12
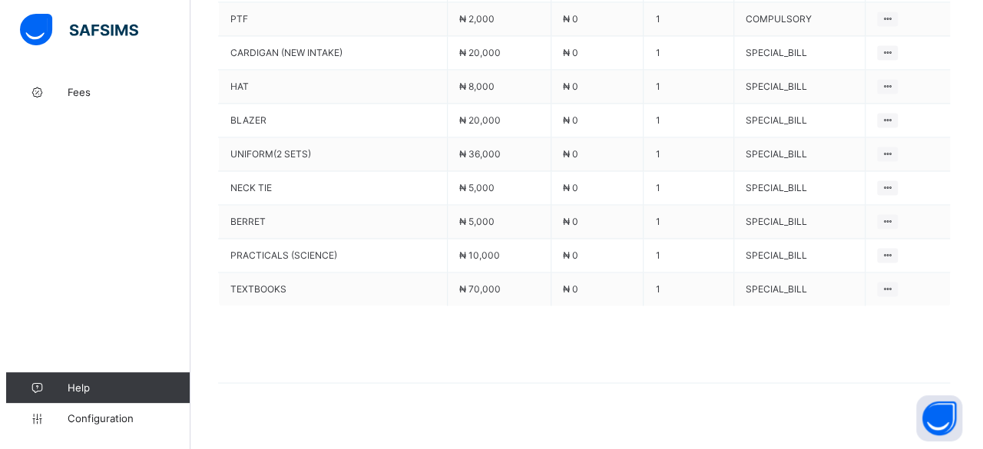
scroll to position [1143, 0]
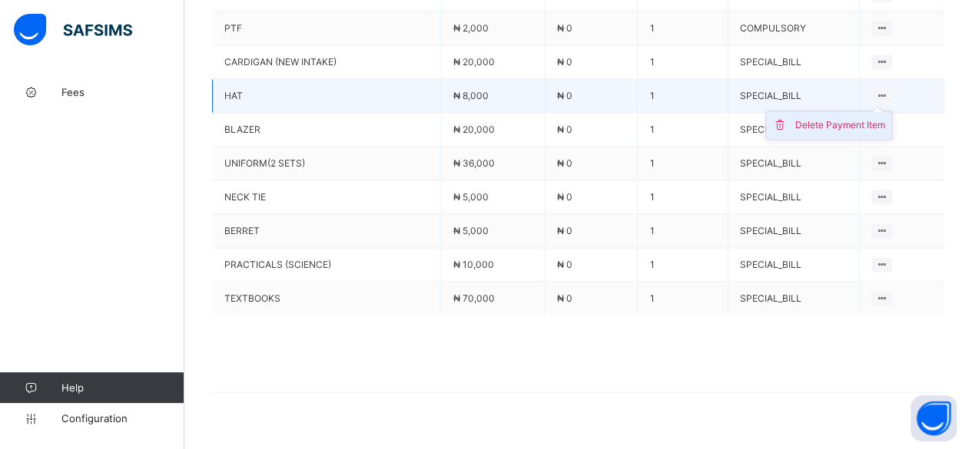
click at [852, 118] on div "Delete Payment Item" at bounding box center [840, 125] width 90 height 15
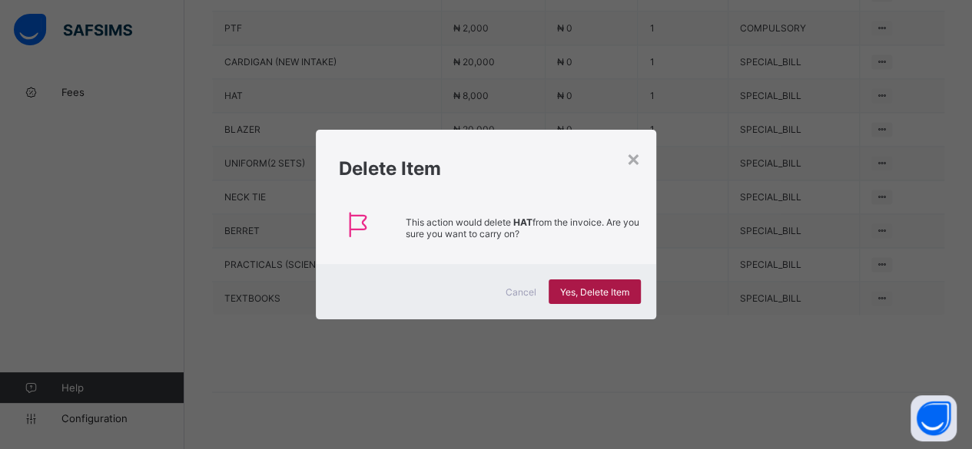
click at [591, 287] on span "Yes, Delete Item" at bounding box center [594, 293] width 69 height 12
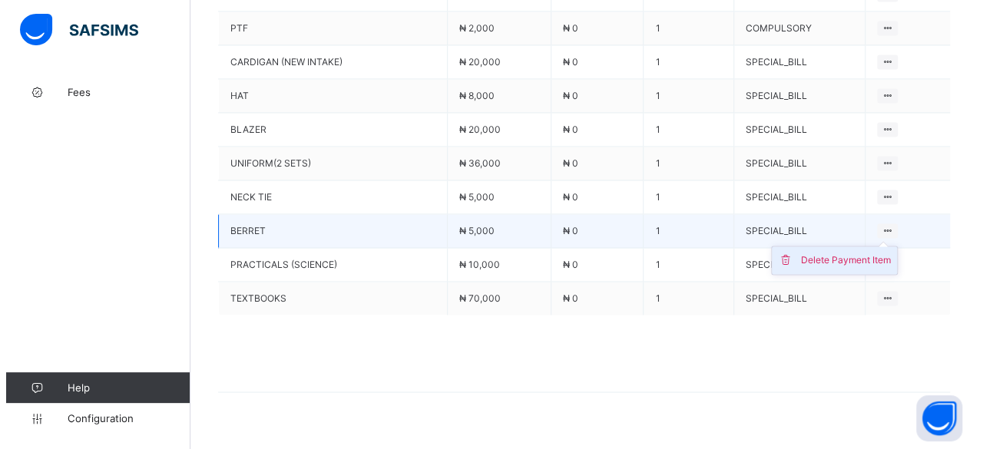
scroll to position [1110, 0]
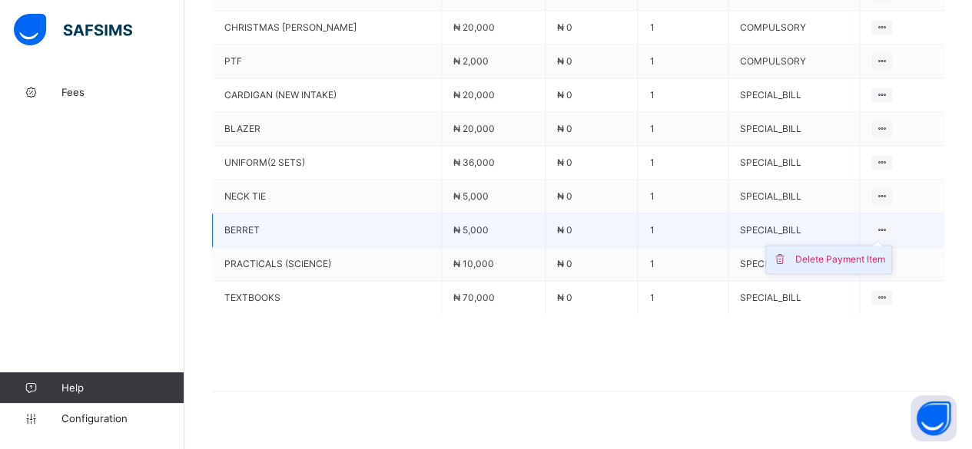
click at [842, 252] on div "Delete Payment Item" at bounding box center [840, 259] width 90 height 15
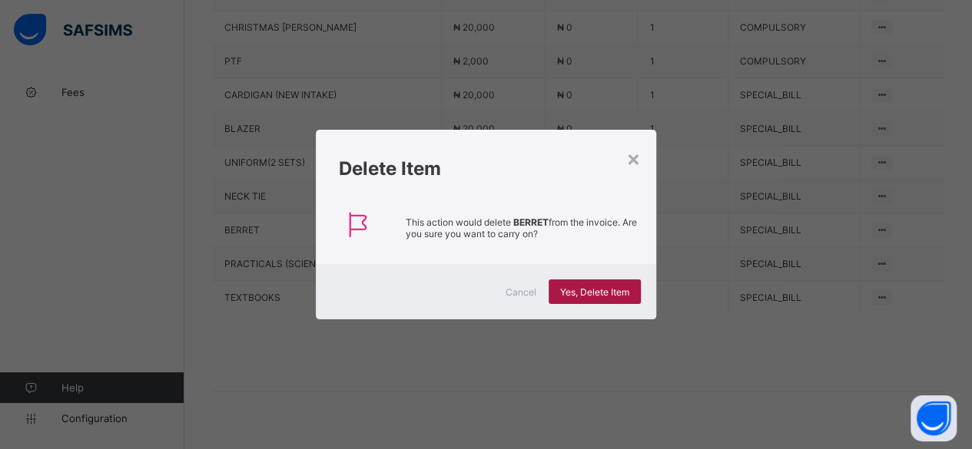
click at [575, 291] on span "Yes, Delete Item" at bounding box center [594, 293] width 69 height 12
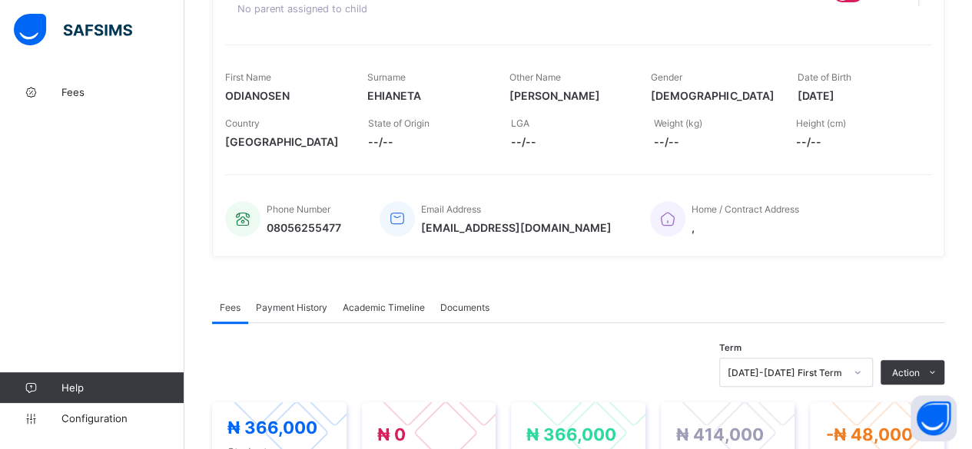
scroll to position [78, 0]
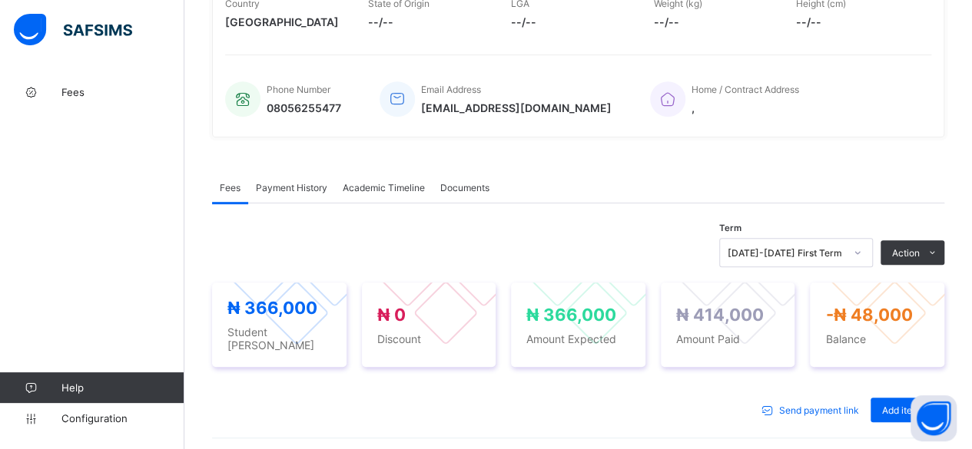
click at [300, 188] on span "Payment History" at bounding box center [291, 188] width 71 height 12
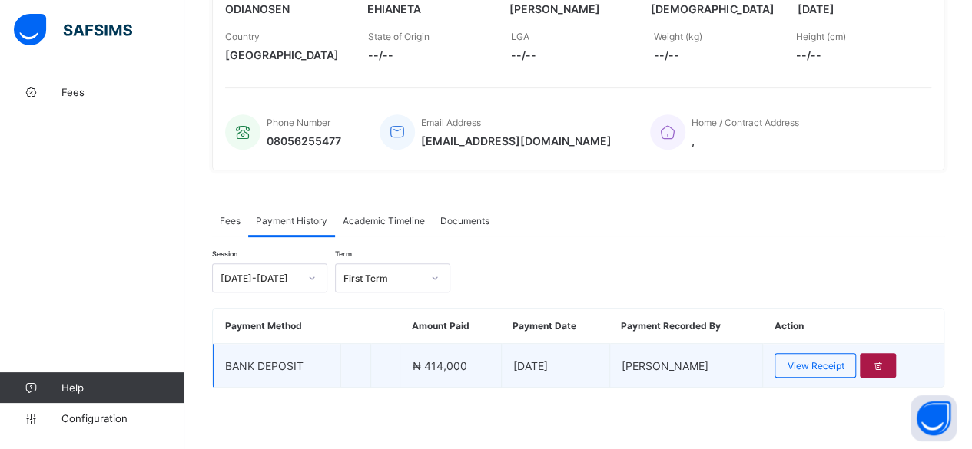
click at [884, 362] on icon at bounding box center [877, 366] width 13 height 12
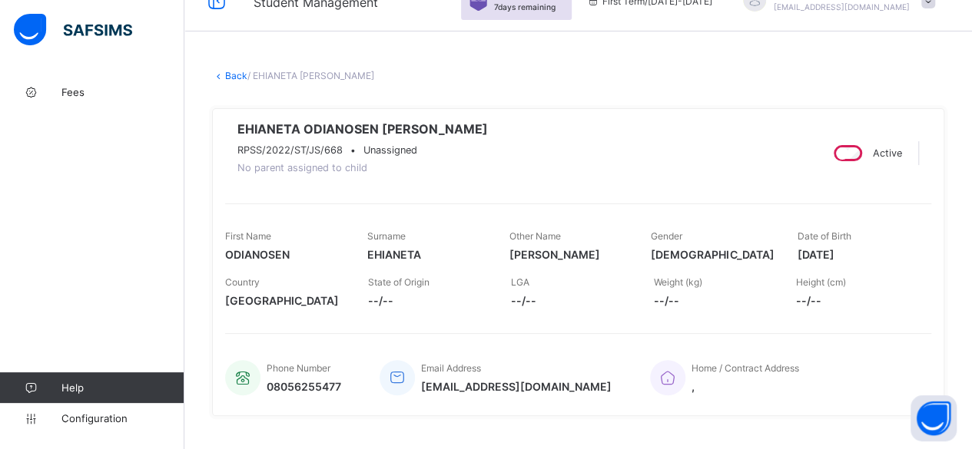
scroll to position [0, 0]
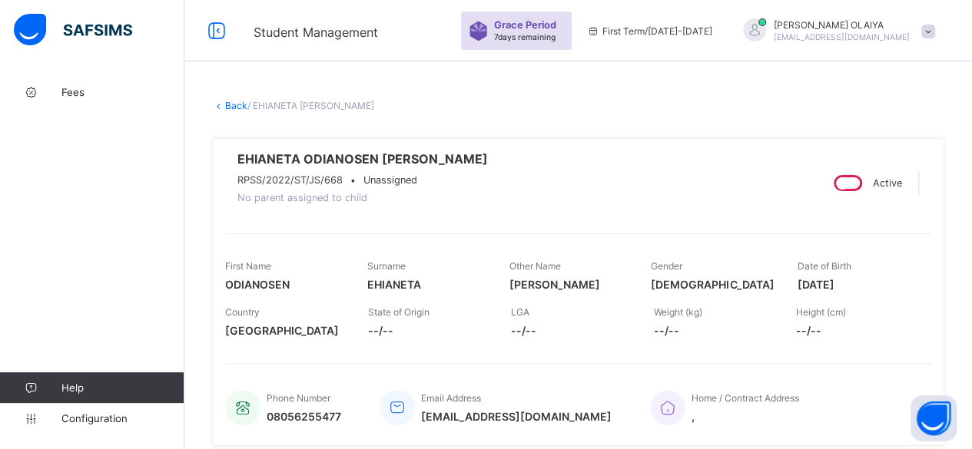
click at [234, 105] on link "Back" at bounding box center [236, 106] width 22 height 12
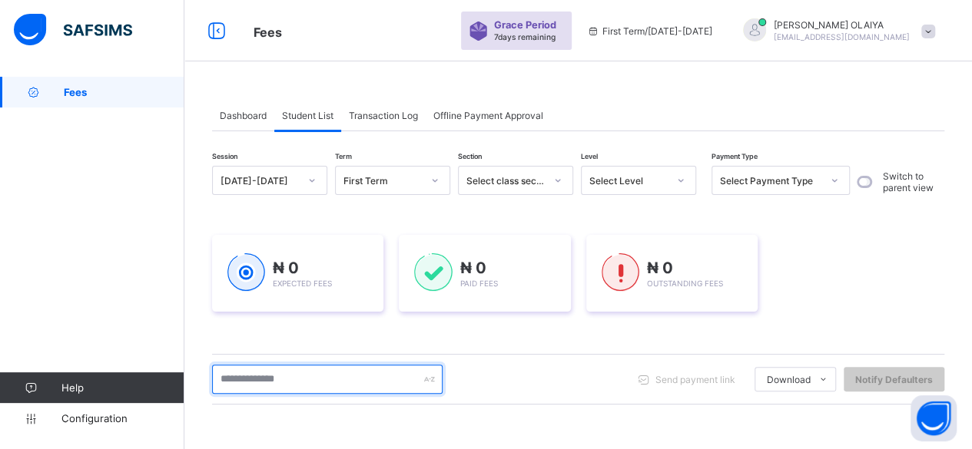
click at [261, 382] on input "text" at bounding box center [327, 379] width 230 height 29
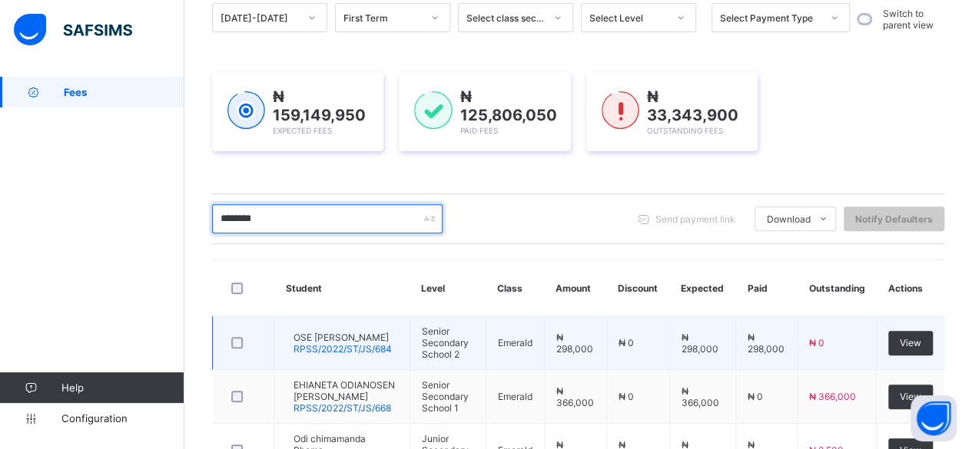
scroll to position [307, 0]
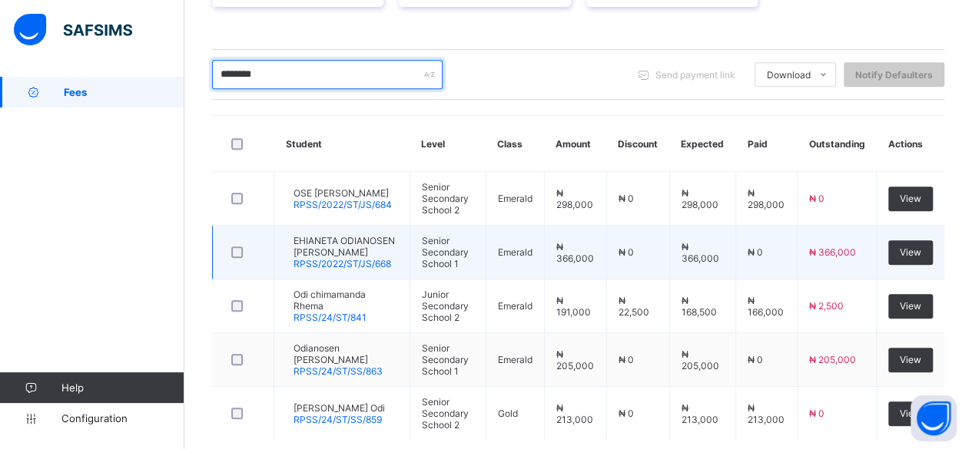
type input "********"
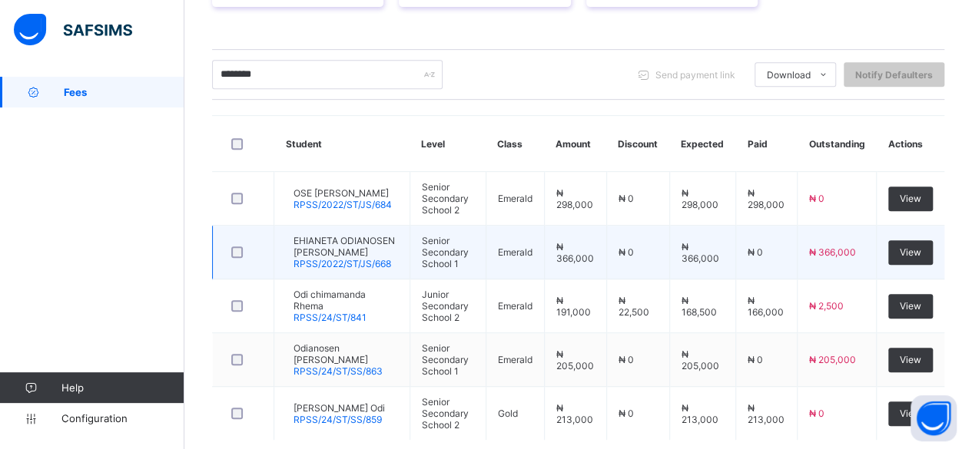
click at [326, 239] on span "EHIANETA ODIANOSEN [PERSON_NAME]" at bounding box center [345, 246] width 104 height 23
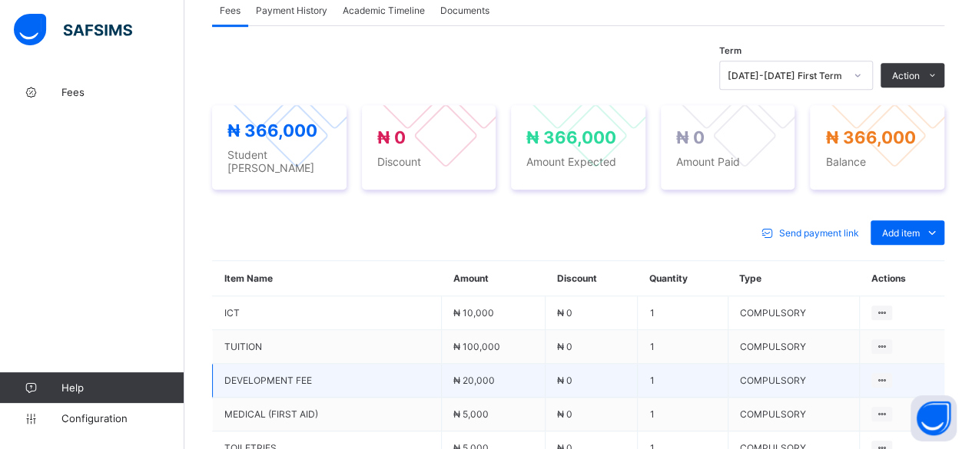
scroll to position [462, 0]
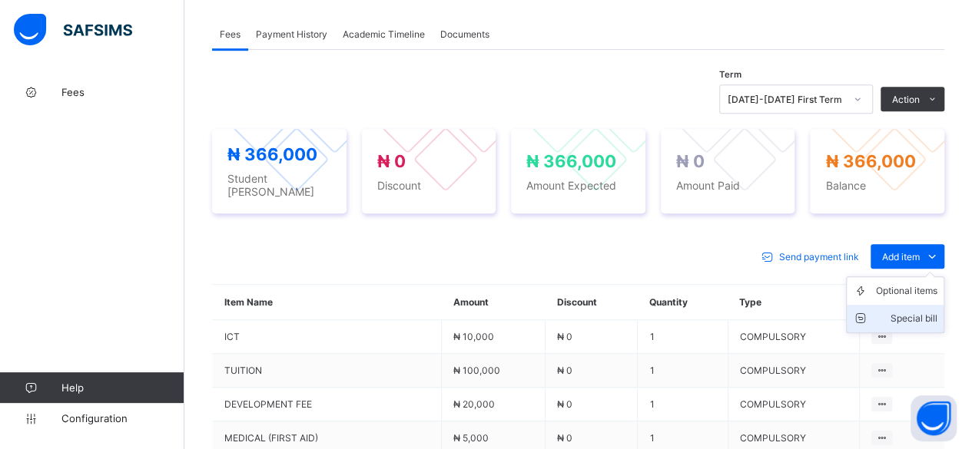
click at [914, 311] on div "Special bill" at bounding box center [906, 318] width 61 height 15
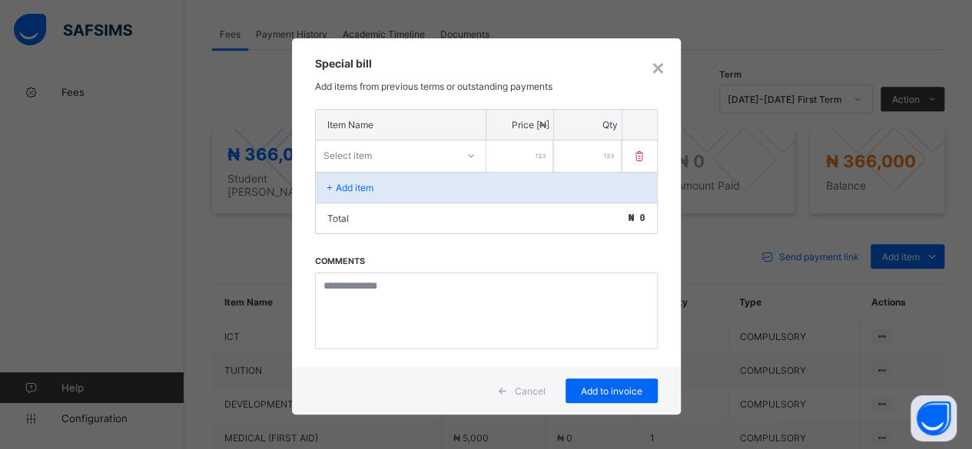
click at [381, 154] on div "Select item" at bounding box center [386, 155] width 141 height 22
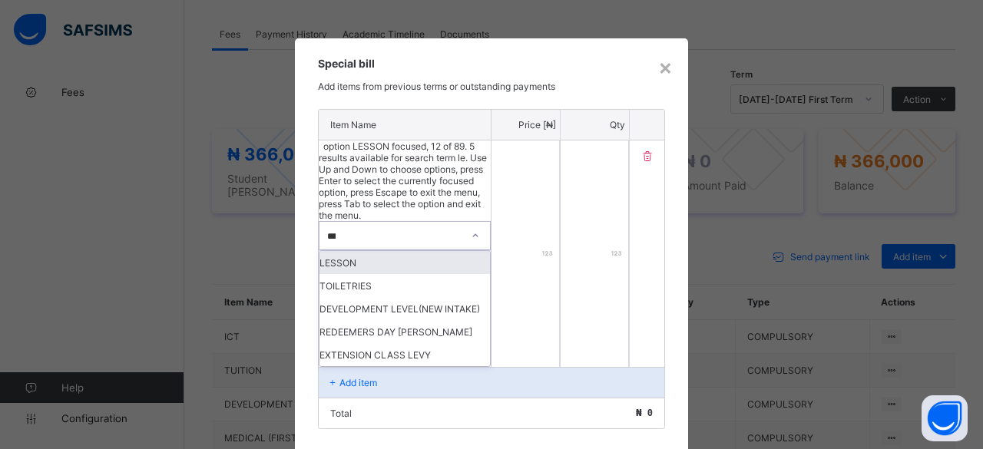
type input "****"
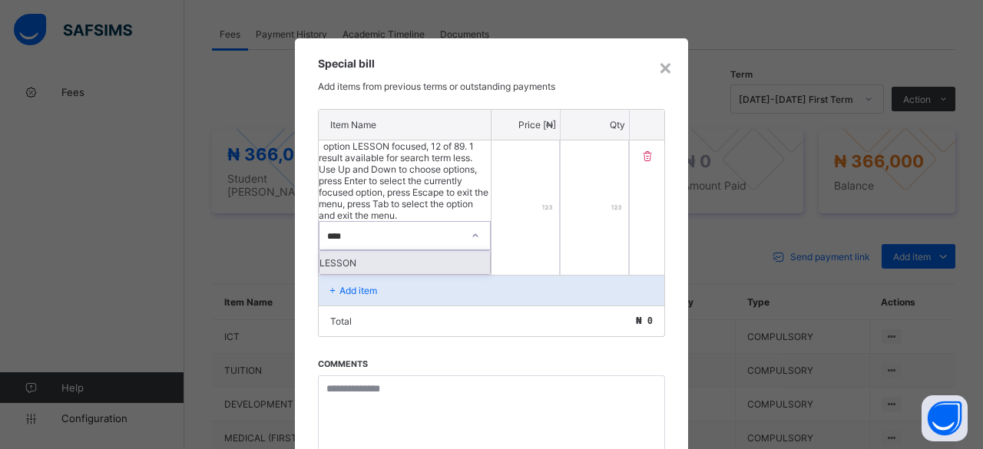
click at [343, 251] on div "LESSON" at bounding box center [405, 262] width 171 height 23
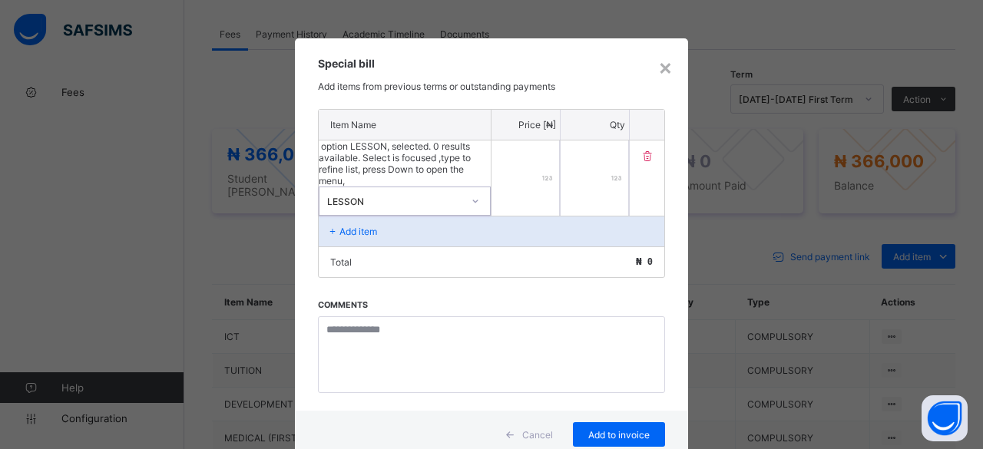
click at [522, 148] on input "number" at bounding box center [526, 178] width 68 height 75
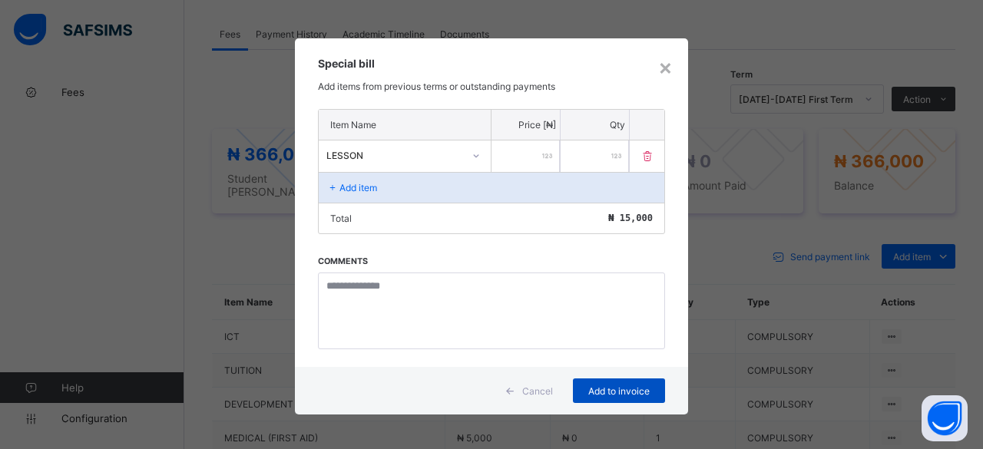
type input "*****"
click at [624, 386] on span "Add to invoice" at bounding box center [619, 392] width 69 height 12
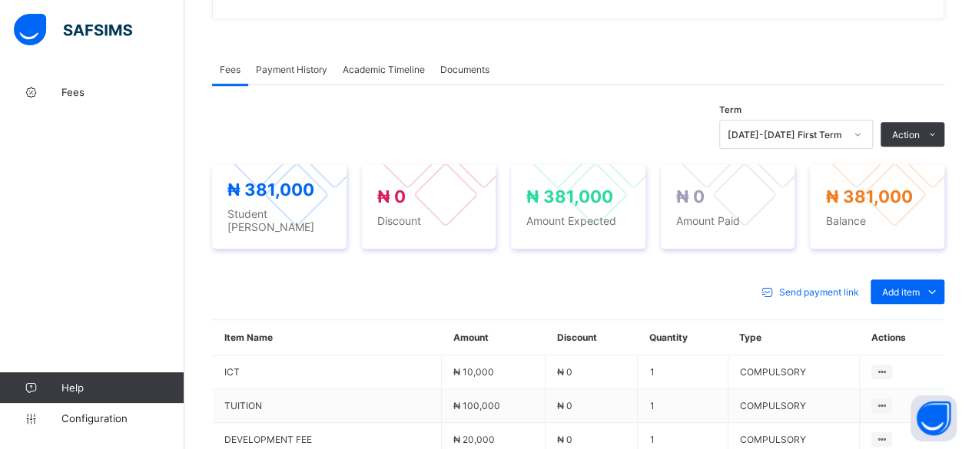
scroll to position [309, 0]
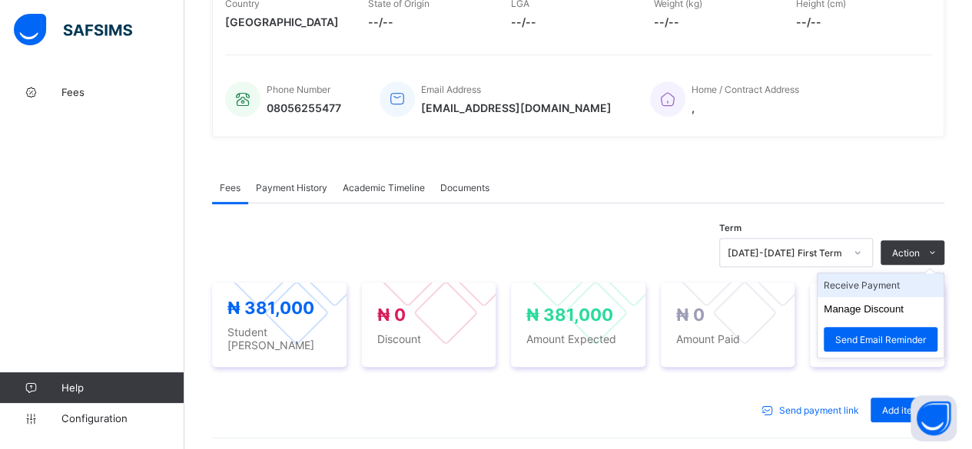
click at [861, 287] on li "Receive Payment" at bounding box center [880, 285] width 126 height 24
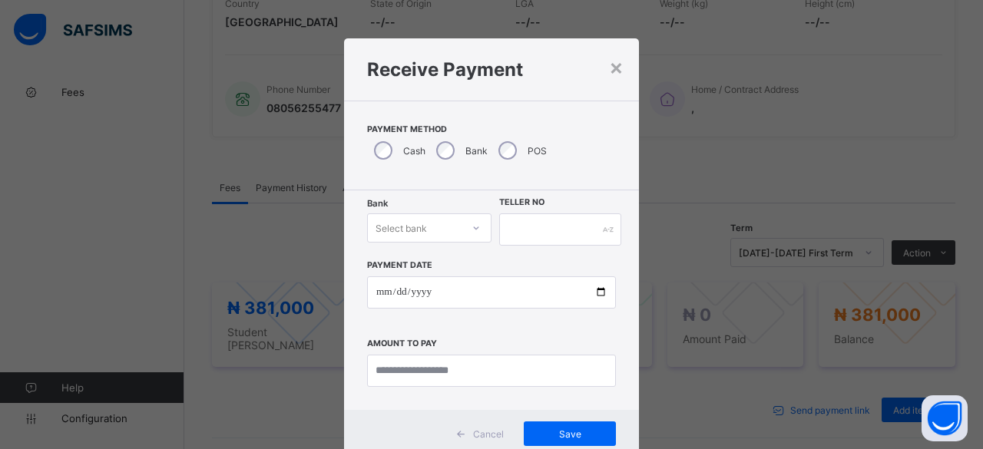
click at [412, 224] on div "Select bank" at bounding box center [401, 228] width 51 height 29
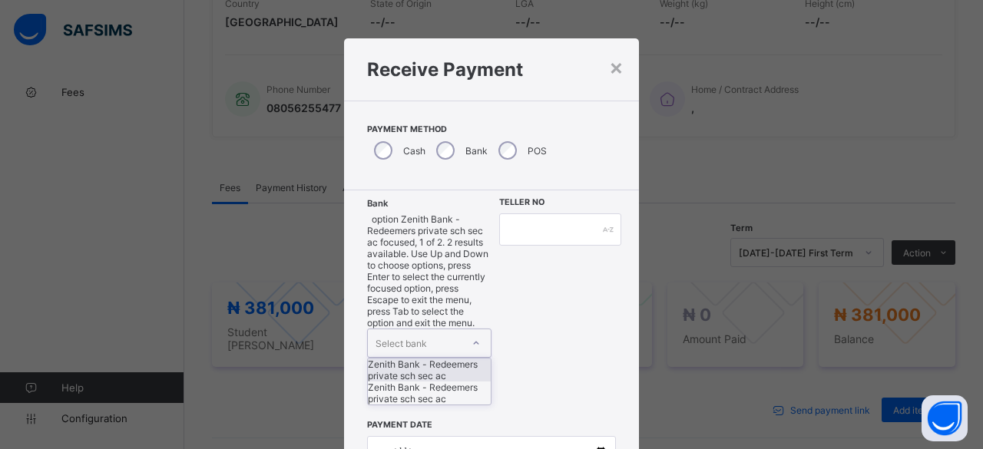
click at [410, 359] on div "Zenith Bank - Redeemers private sch sec ac" at bounding box center [429, 370] width 123 height 23
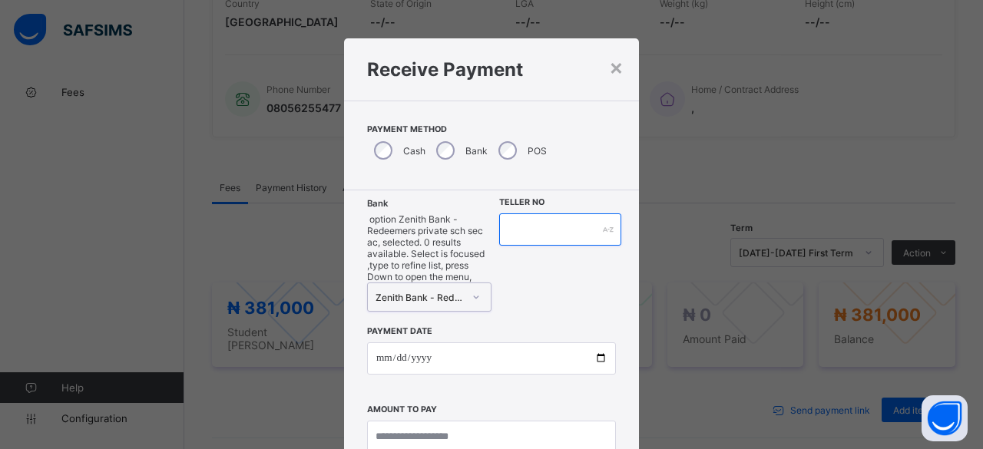
click at [529, 227] on input "text" at bounding box center [560, 230] width 122 height 32
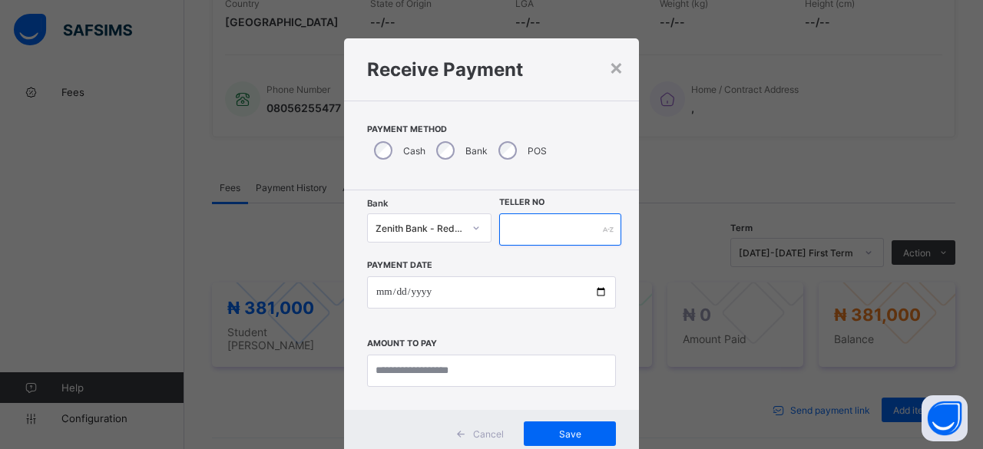
paste input "*"
type input "*"
type input "********"
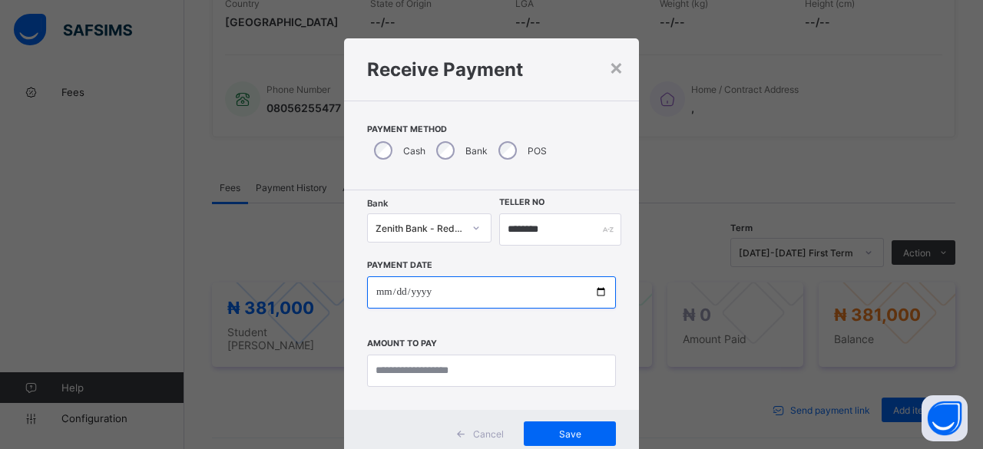
click at [601, 290] on input "date" at bounding box center [491, 293] width 249 height 32
type input "**********"
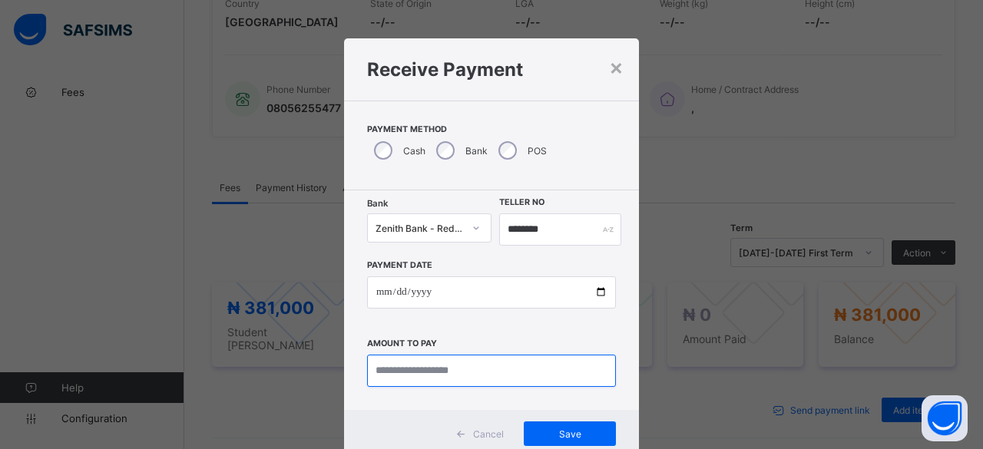
click at [409, 373] on input "currency" at bounding box center [491, 371] width 249 height 32
type input "*********"
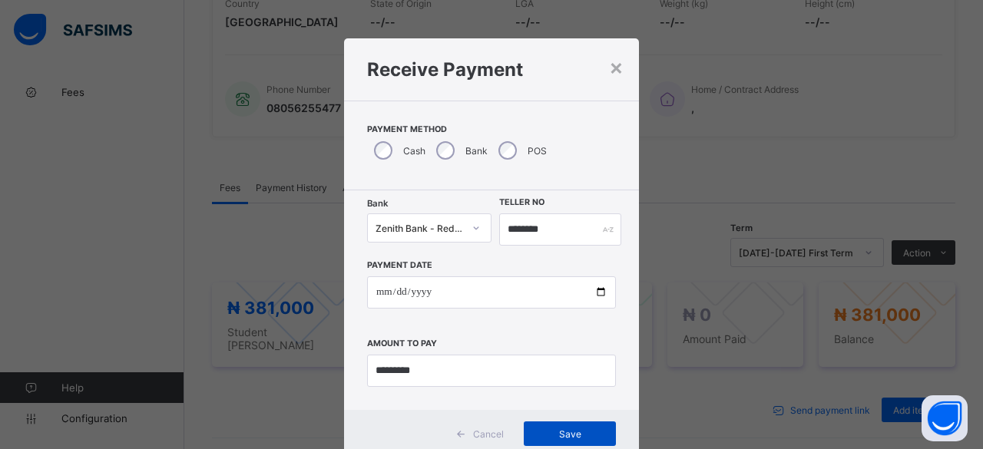
click at [539, 426] on div "Save" at bounding box center [570, 434] width 92 height 25
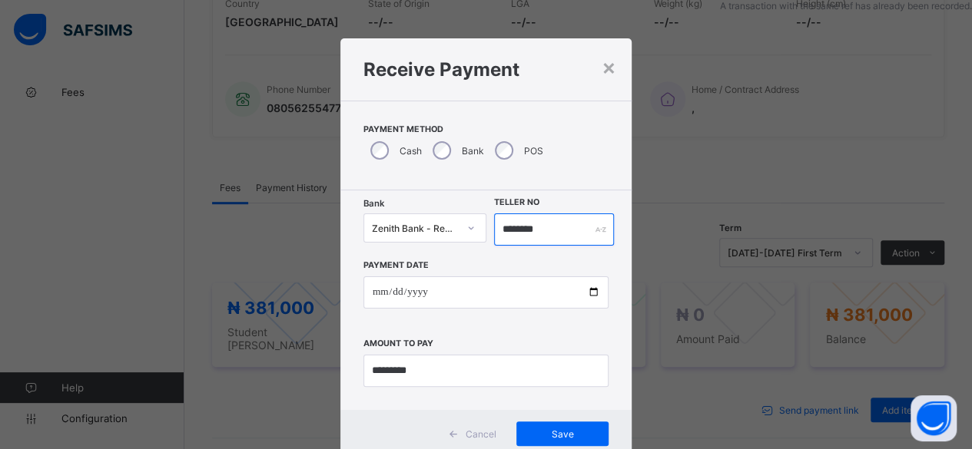
click at [552, 230] on input "********" at bounding box center [554, 230] width 121 height 32
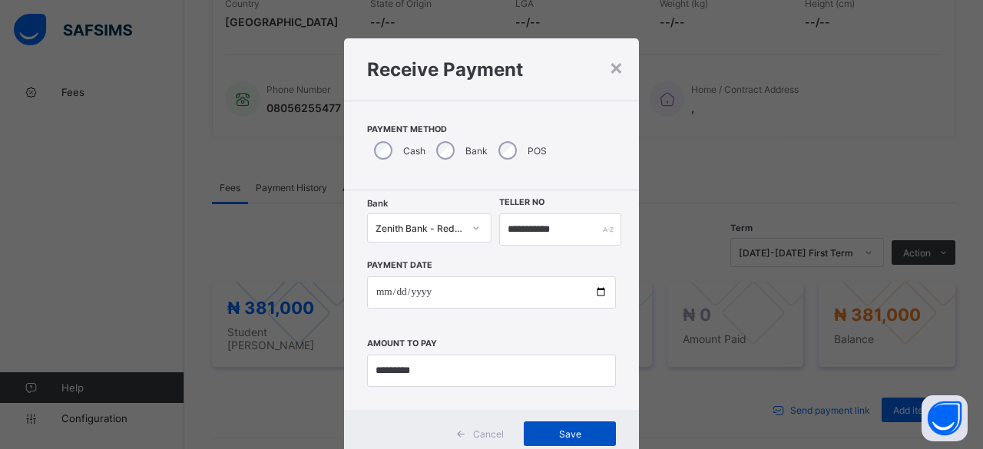
click at [550, 434] on span "Save" at bounding box center [569, 435] width 69 height 12
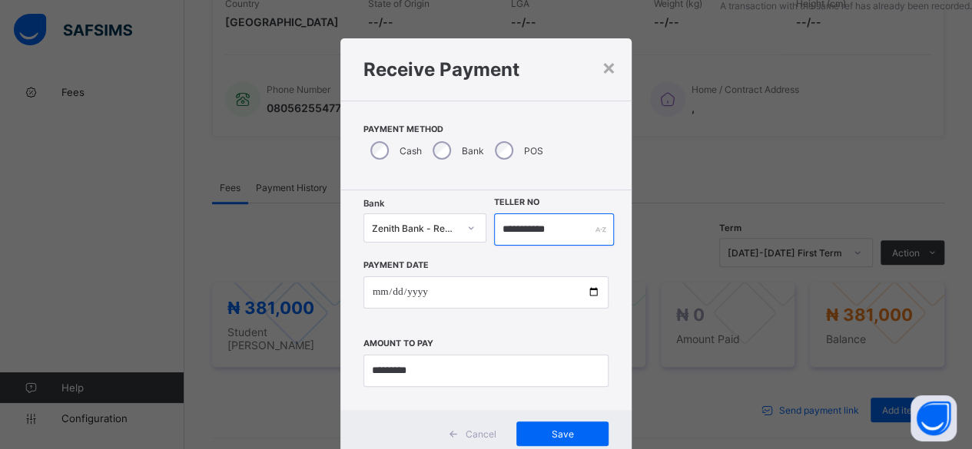
click at [552, 226] on input "**********" at bounding box center [554, 230] width 121 height 32
type input "**********"
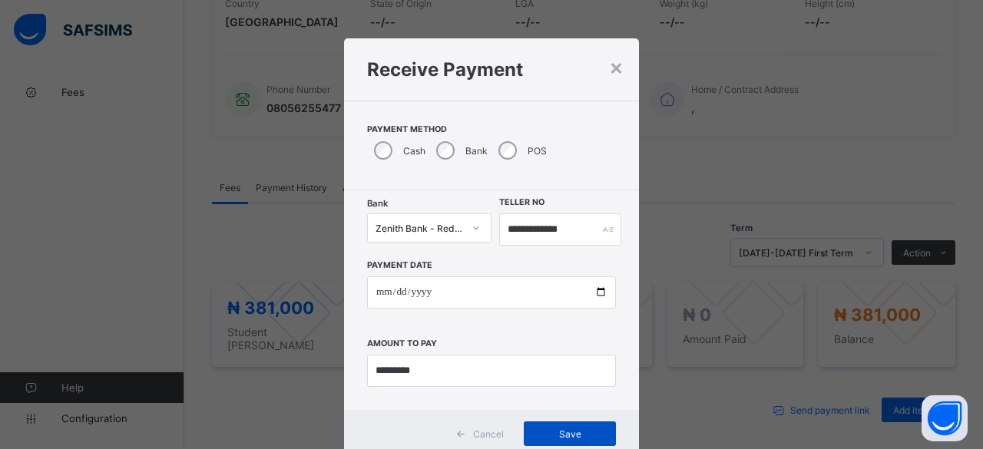
click at [560, 436] on span "Save" at bounding box center [569, 435] width 69 height 12
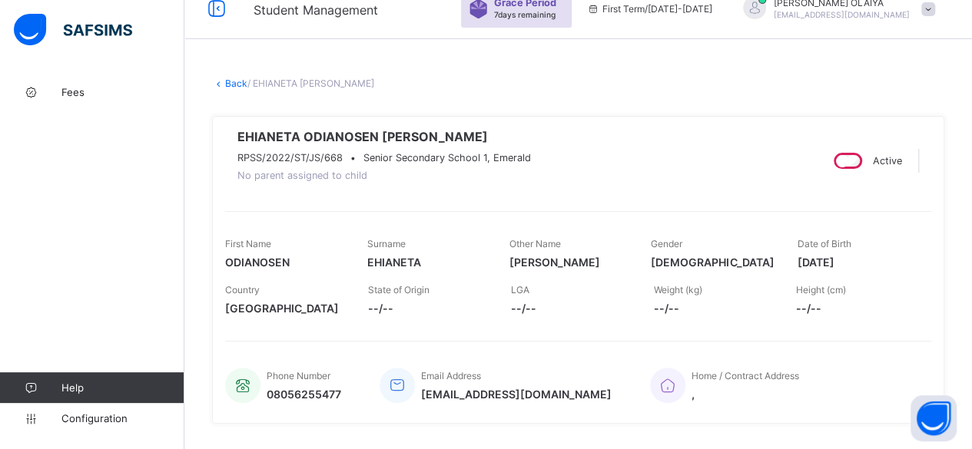
scroll to position [0, 0]
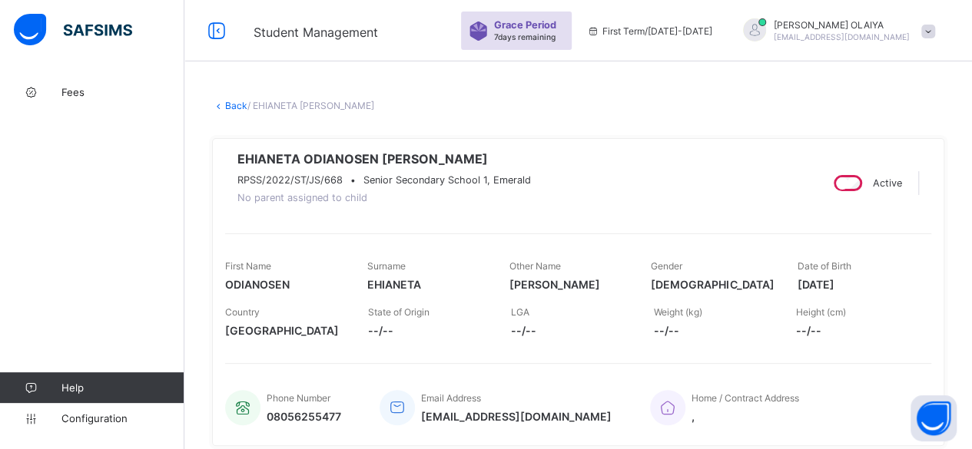
click at [234, 105] on link "Back" at bounding box center [236, 106] width 22 height 12
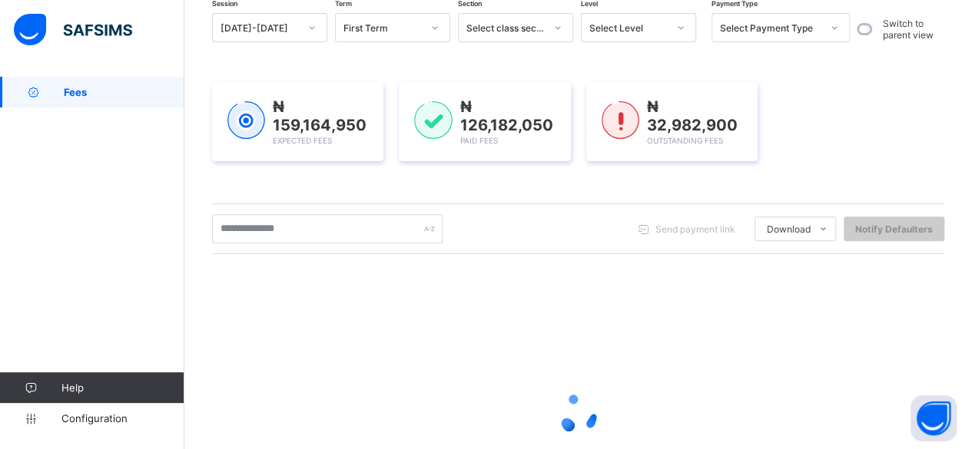
scroll to position [154, 0]
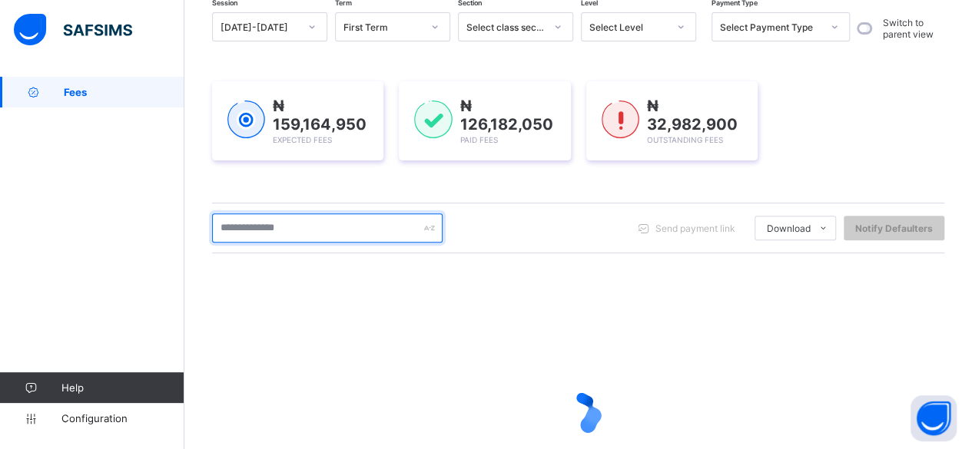
click at [250, 224] on input "text" at bounding box center [327, 228] width 230 height 29
type input "*****"
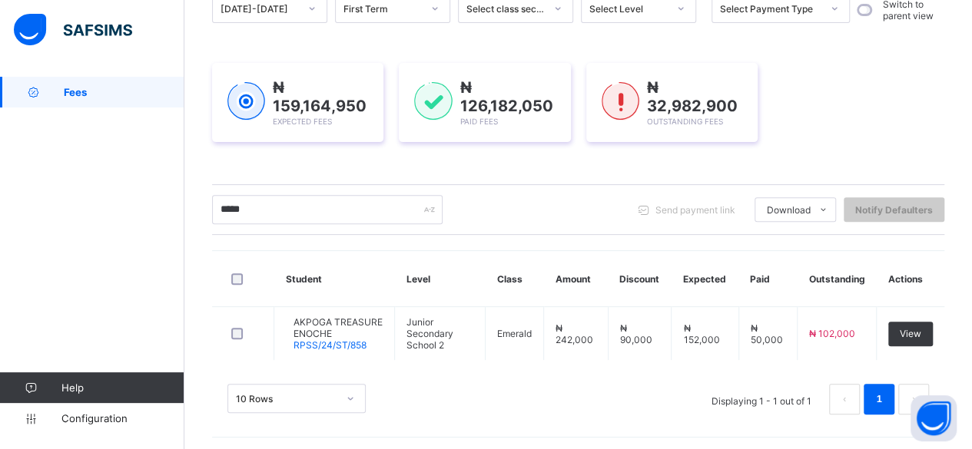
scroll to position [181, 0]
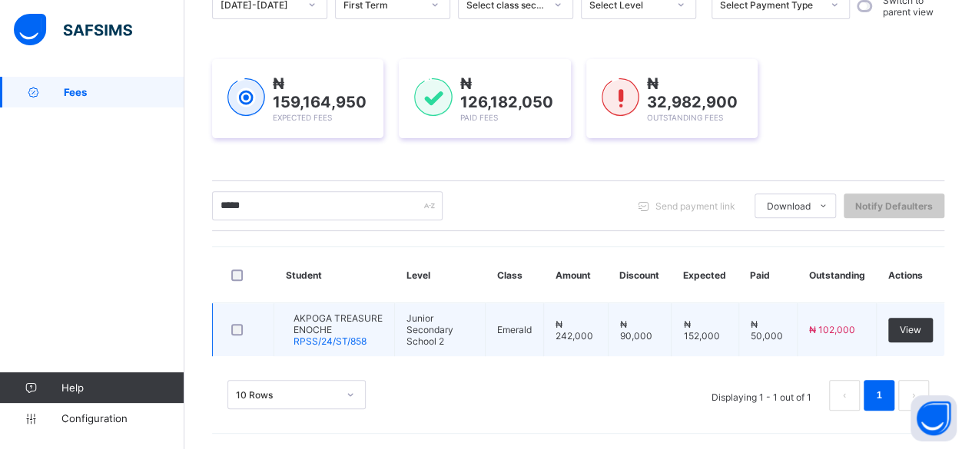
type input "*****"
click at [353, 313] on span "AKPOGA TREASURE ENOCHE" at bounding box center [337, 324] width 89 height 23
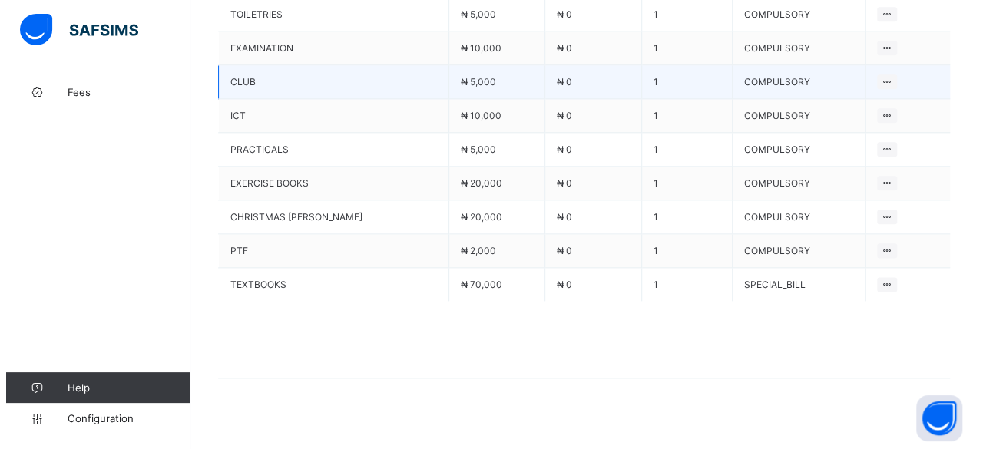
scroll to position [855, 0]
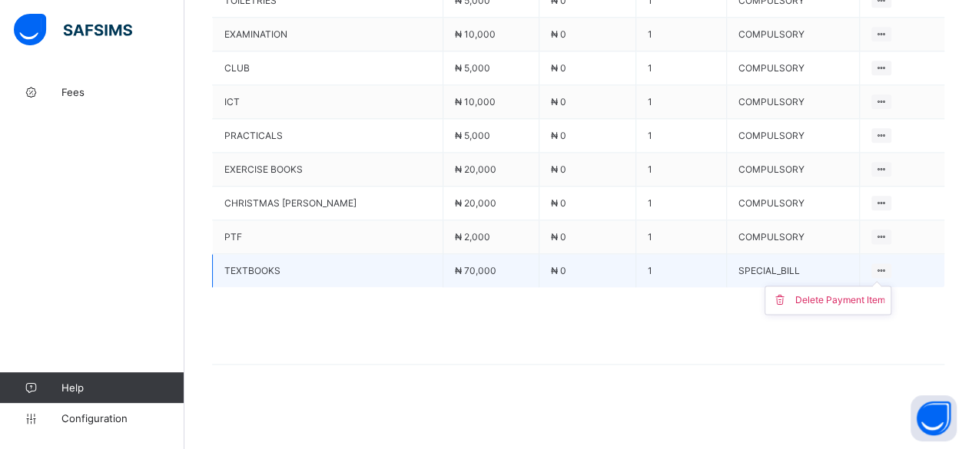
click at [883, 267] on icon at bounding box center [881, 271] width 13 height 12
click at [833, 297] on div "Delete Payment Item" at bounding box center [839, 300] width 90 height 15
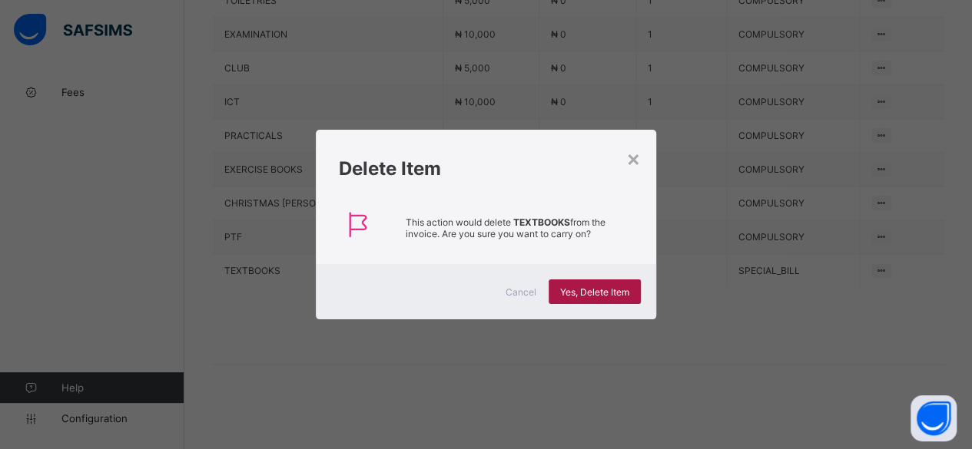
click at [580, 293] on span "Yes, Delete Item" at bounding box center [594, 293] width 69 height 12
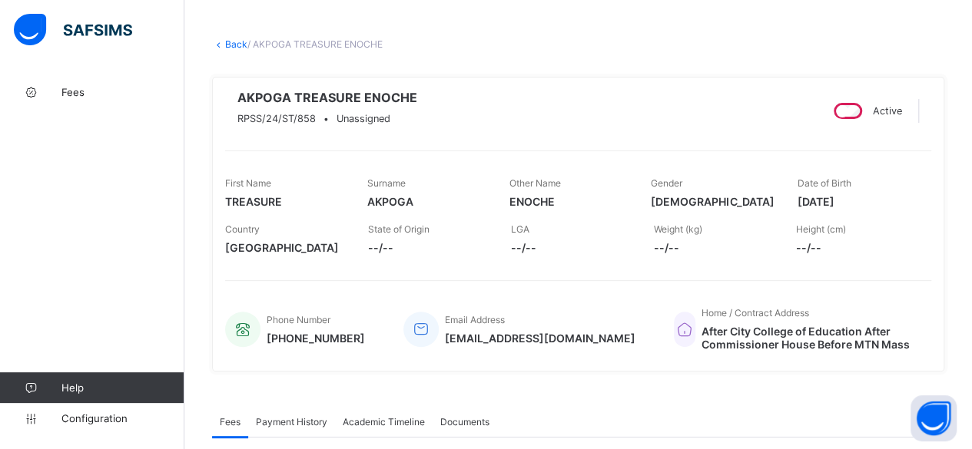
scroll to position [0, 0]
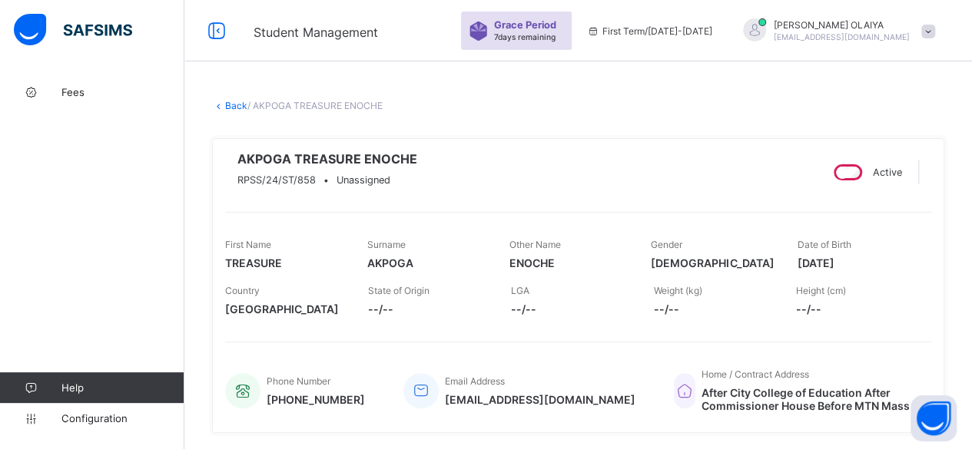
click at [234, 104] on link "Back" at bounding box center [236, 106] width 22 height 12
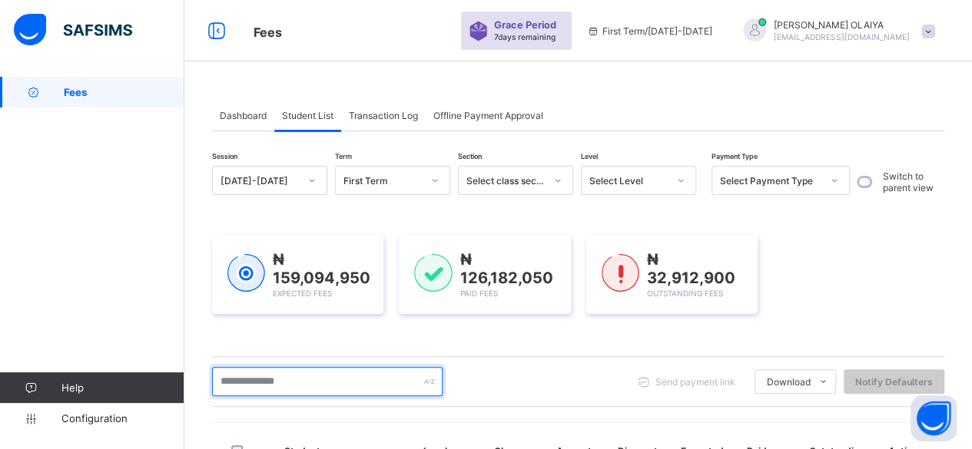
click at [229, 377] on input "text" at bounding box center [327, 381] width 230 height 29
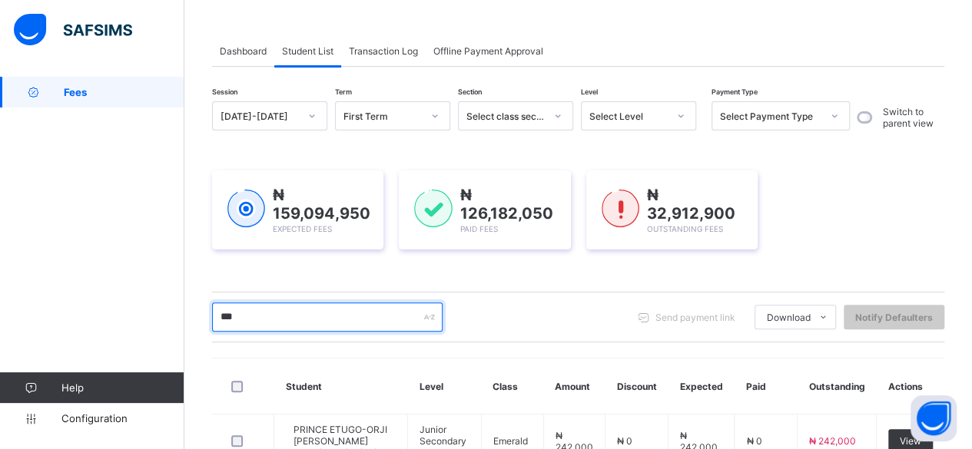
scroll to position [230, 0]
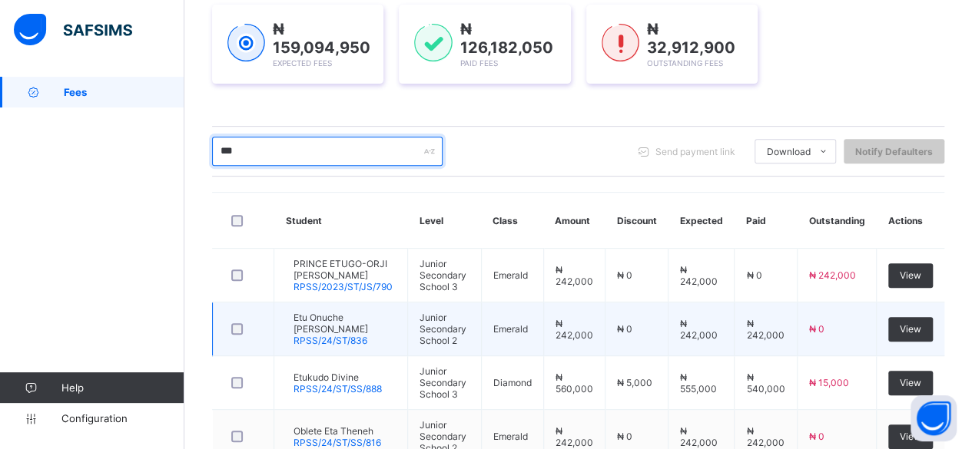
type input "***"
click at [353, 335] on span "RPSS/24/ST/836" at bounding box center [330, 341] width 74 height 12
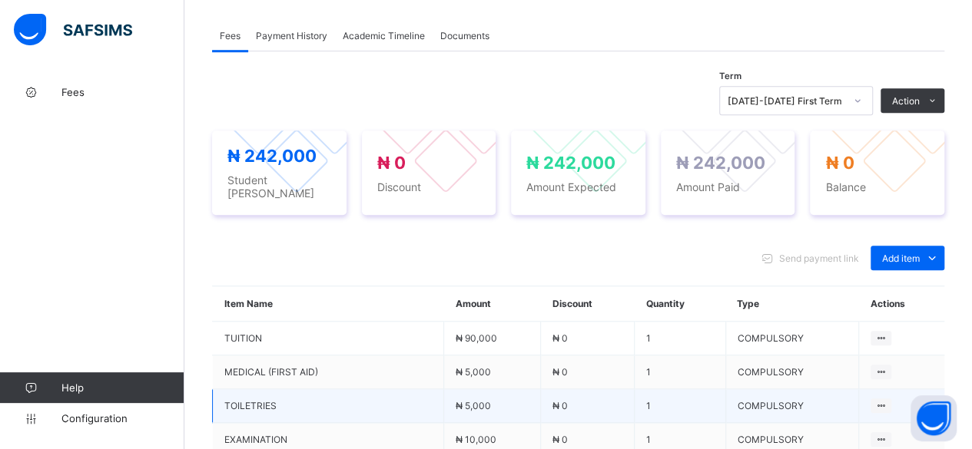
scroll to position [538, 0]
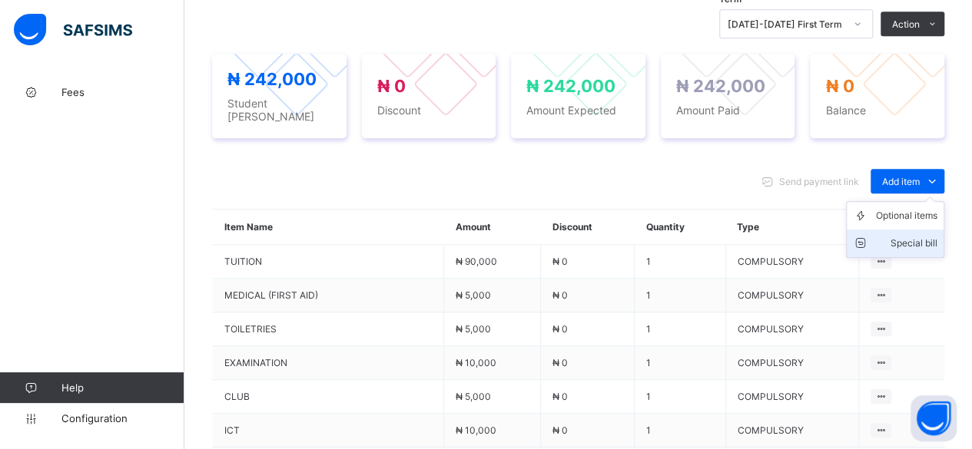
click at [911, 247] on div "Special bill" at bounding box center [906, 243] width 61 height 15
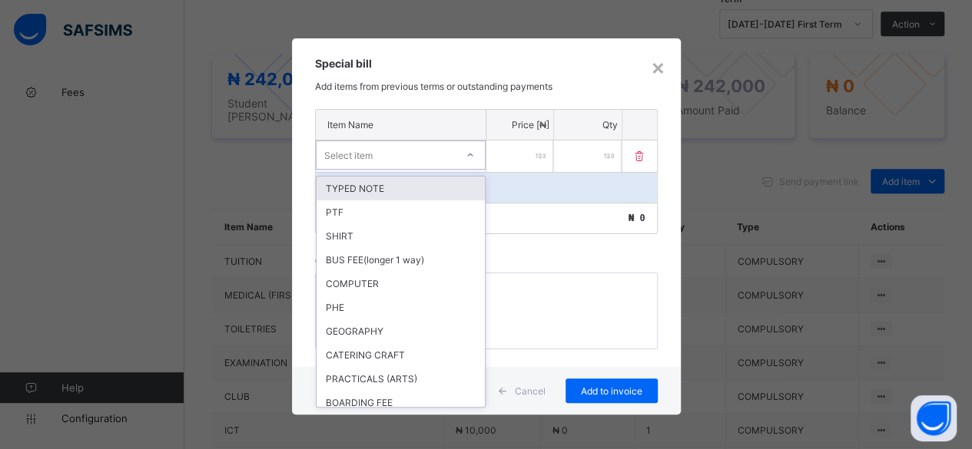
click at [381, 152] on div "Select item" at bounding box center [385, 155] width 139 height 22
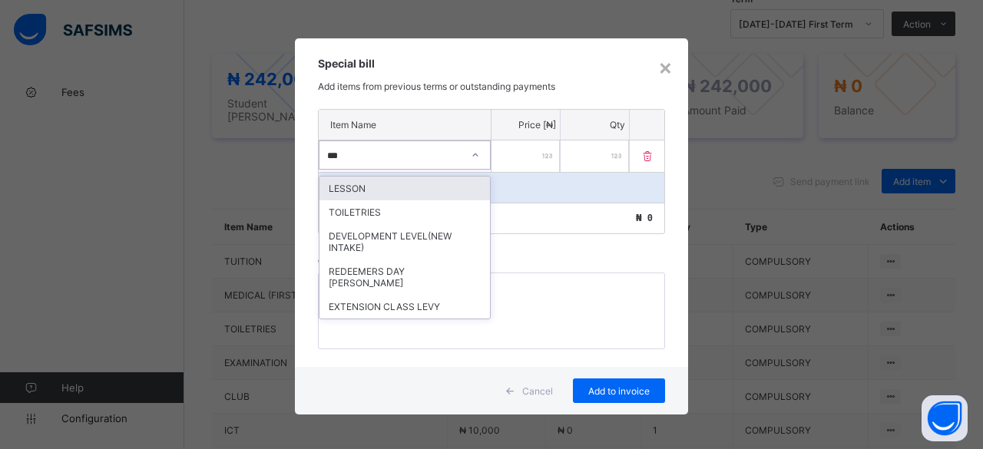
type input "****"
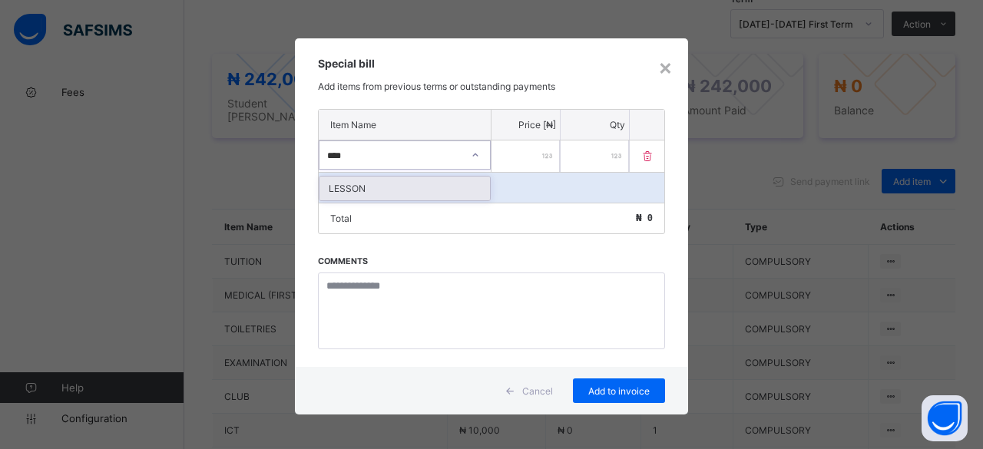
click at [344, 188] on div "LESSON" at bounding box center [405, 189] width 171 height 24
click at [532, 147] on input "number" at bounding box center [526, 156] width 68 height 31
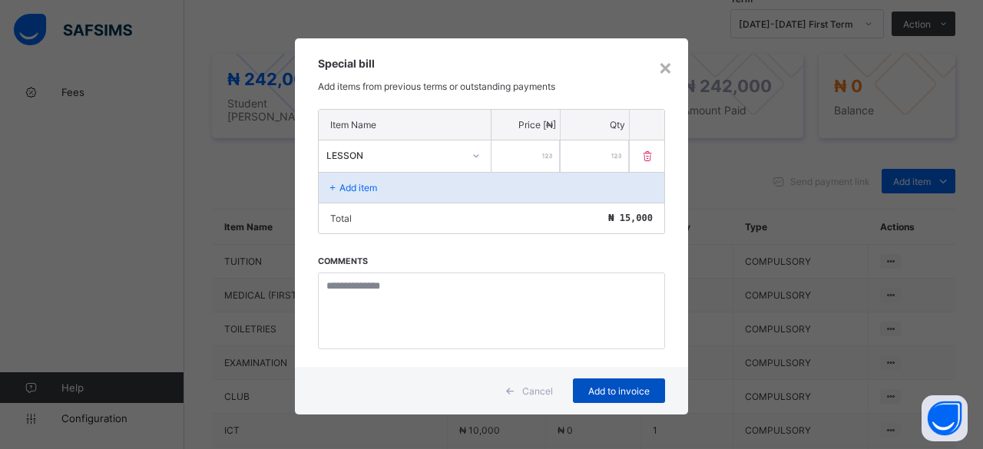
type input "*****"
click at [613, 386] on span "Add to invoice" at bounding box center [619, 392] width 69 height 12
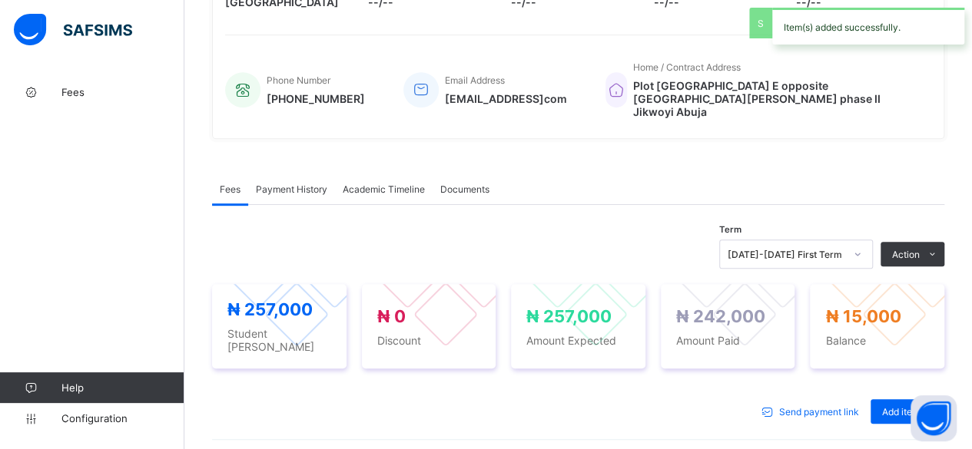
scroll to position [307, 0]
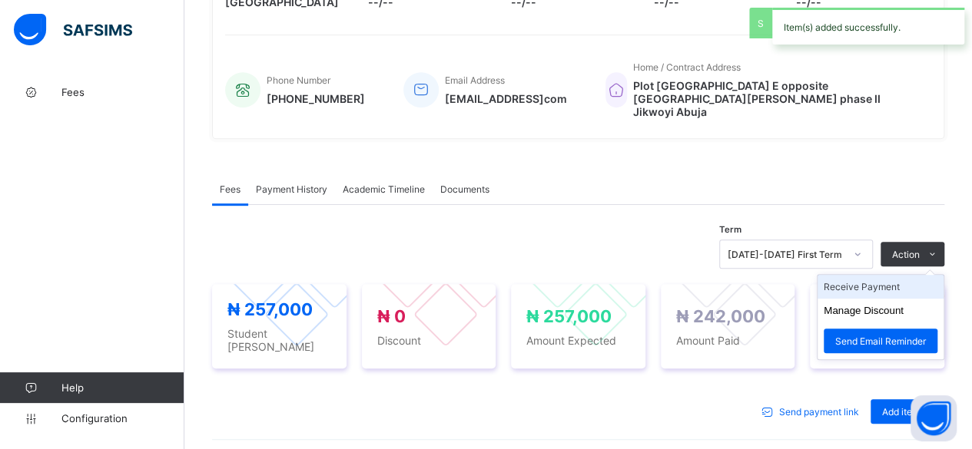
click at [874, 294] on li "Receive Payment" at bounding box center [880, 287] width 126 height 24
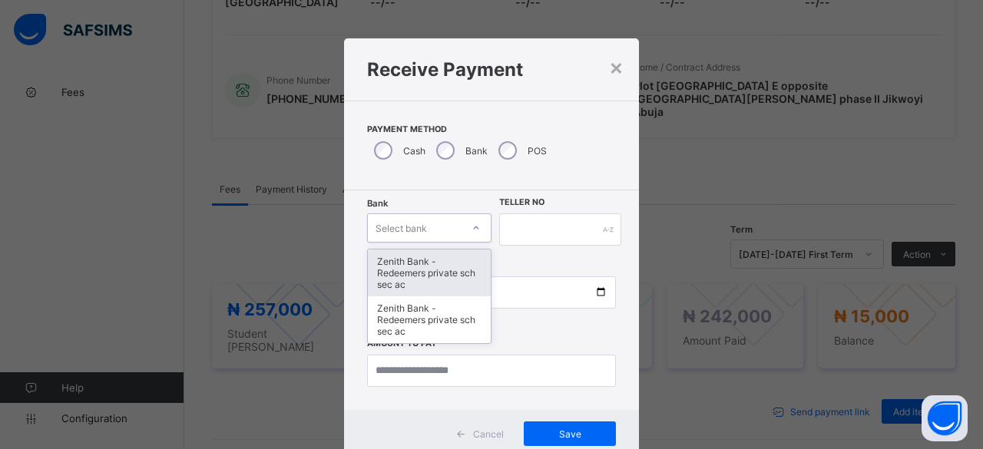
click at [410, 233] on div "Select bank" at bounding box center [401, 228] width 51 height 29
click at [395, 263] on div "Zenith Bank - Redeemers private sch sec ac" at bounding box center [429, 273] width 123 height 47
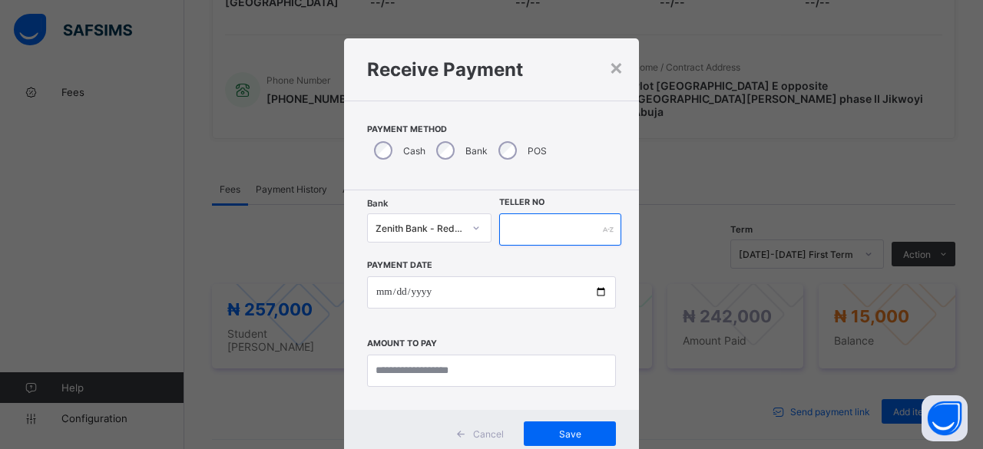
click at [517, 227] on input "text" at bounding box center [560, 230] width 122 height 32
paste input "*"
drag, startPoint x: 581, startPoint y: 228, endPoint x: 491, endPoint y: 238, distance: 91.2
click at [491, 238] on div "**********" at bounding box center [491, 230] width 249 height 32
type input "**********"
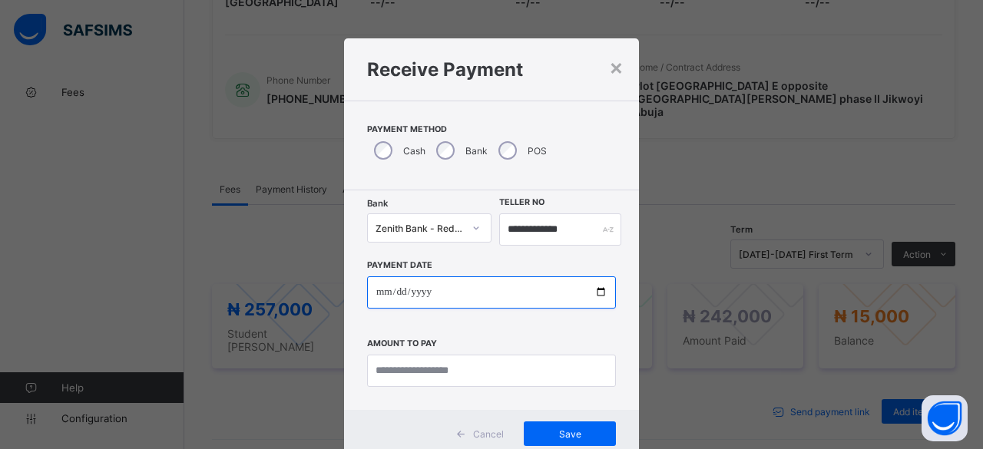
click at [595, 288] on input "date" at bounding box center [491, 293] width 249 height 32
type input "**********"
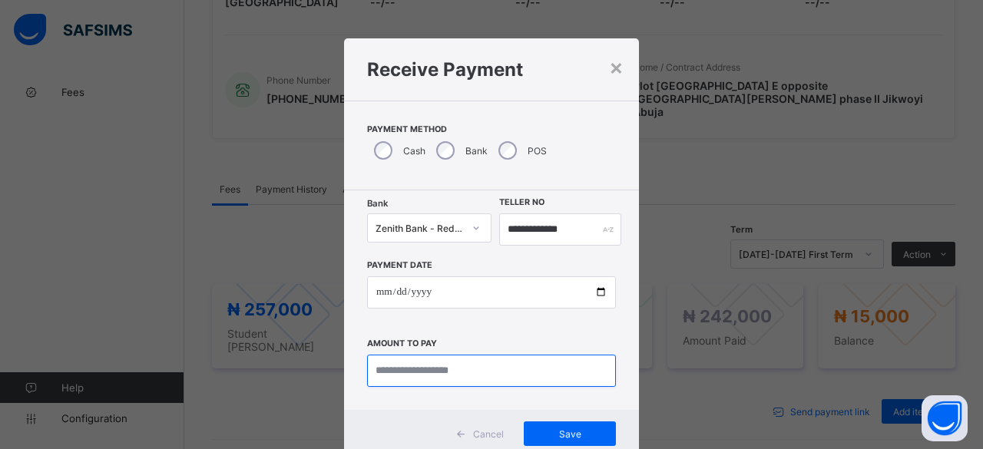
click at [392, 366] on input "currency" at bounding box center [491, 371] width 249 height 32
type input "********"
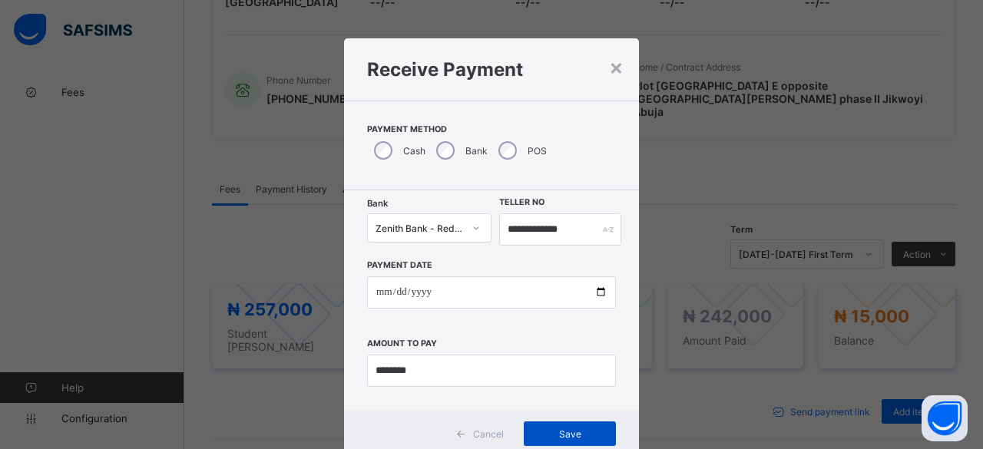
click at [548, 428] on div "Save" at bounding box center [570, 434] width 92 height 25
